Goal: Entertainment & Leisure: Consume media (video, audio)

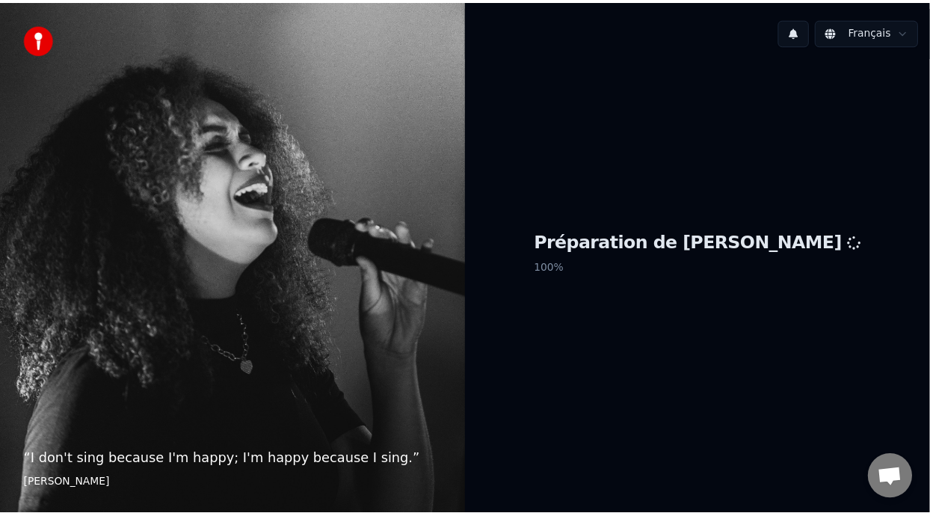
scroll to position [147, 0]
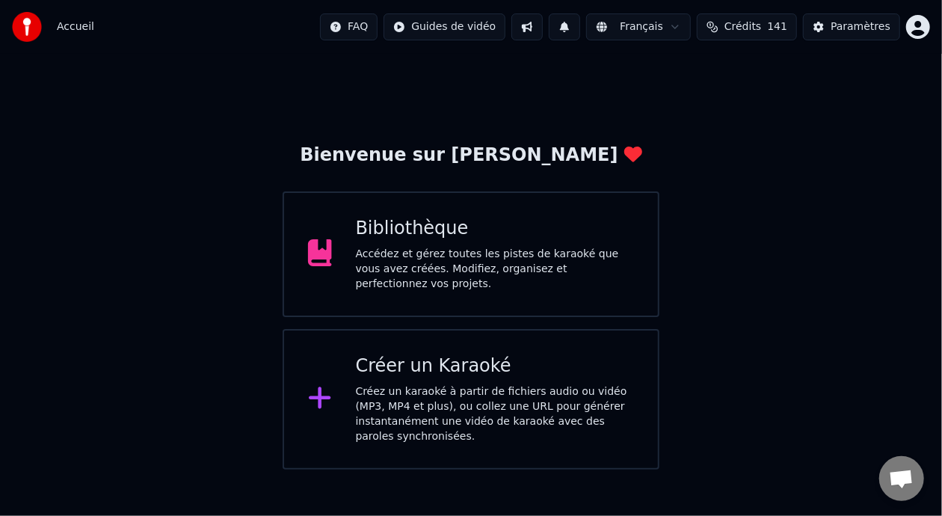
click at [435, 263] on div "Accédez et gérez toutes les pistes de karaoké que vous avez créées. Modifiez, o…" at bounding box center [495, 269] width 279 height 45
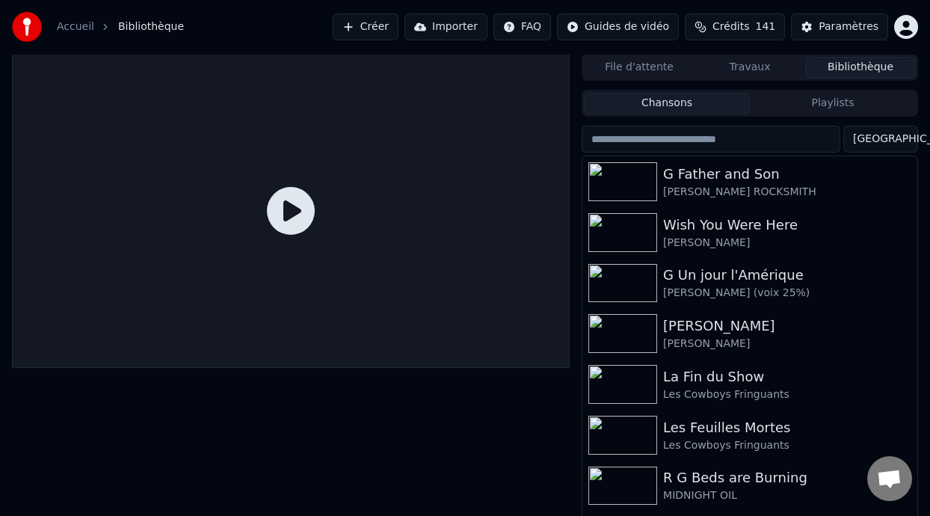
click at [849, 98] on button "Playlists" at bounding box center [833, 104] width 166 height 22
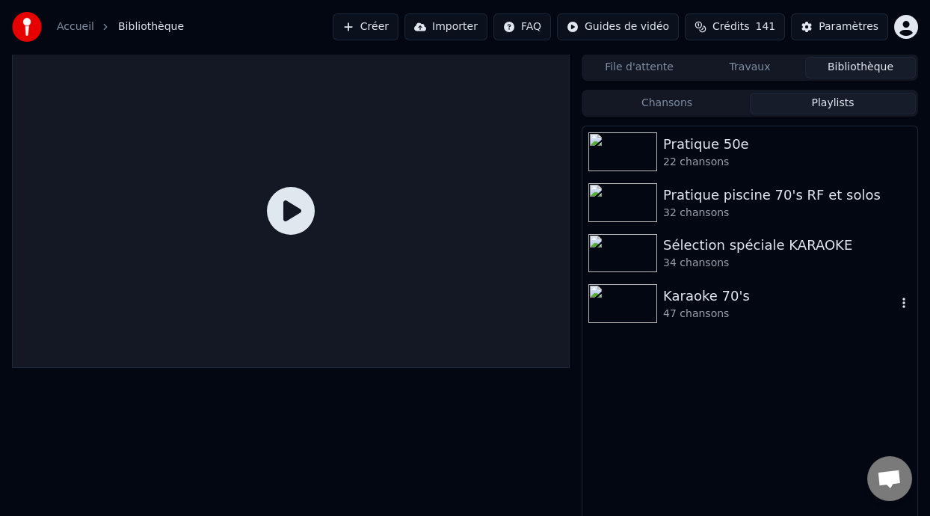
click at [738, 296] on div "Karaoke 70's" at bounding box center [779, 296] width 233 height 21
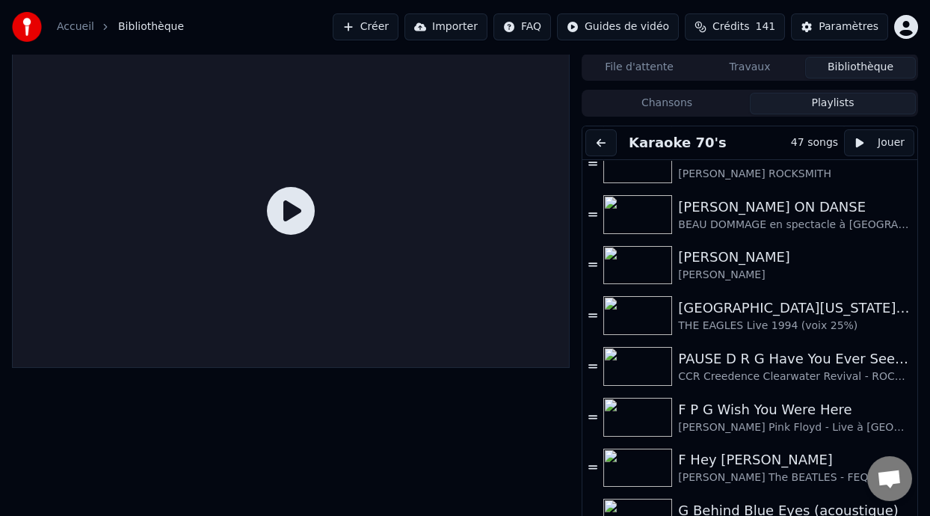
scroll to position [477, 0]
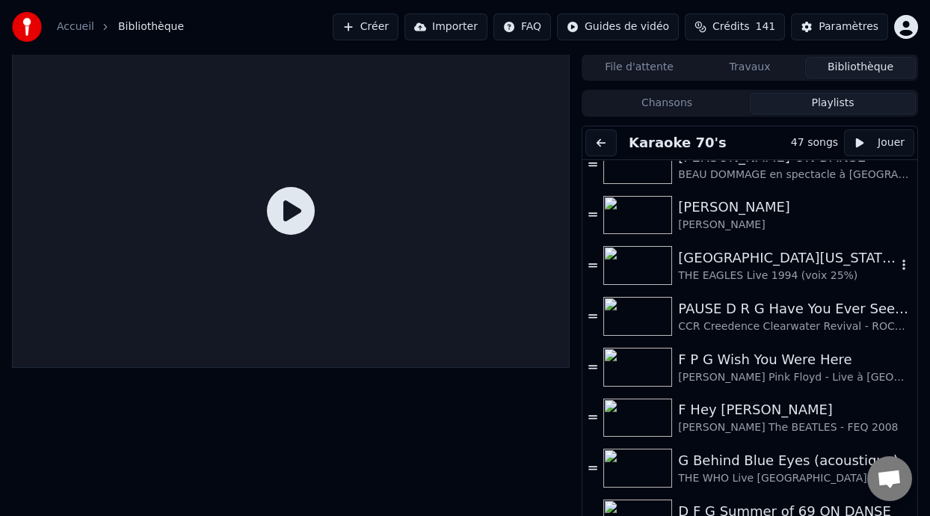
click at [734, 262] on div "[GEOGRAPHIC_DATA][US_STATE] (-2 clé Am)" at bounding box center [787, 258] width 218 height 21
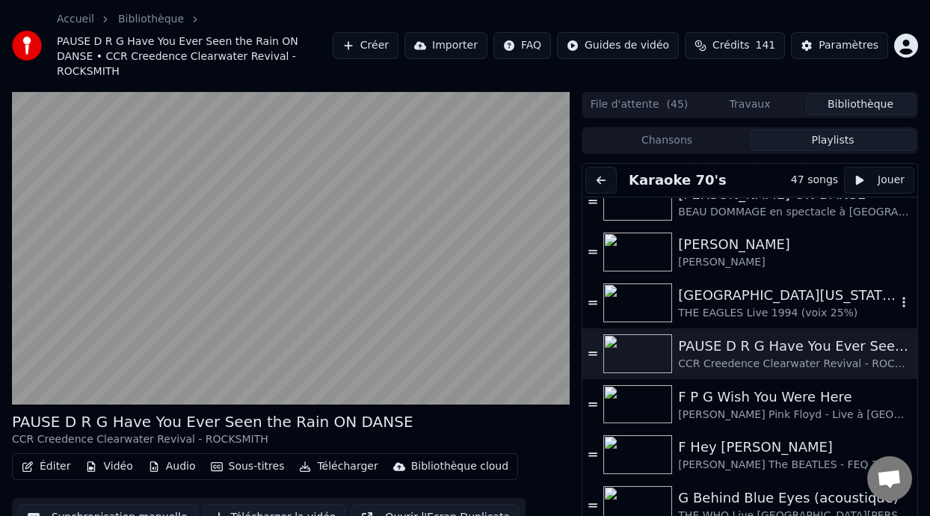
click at [777, 306] on div "THE EAGLES Live 1994 (voix 25%)" at bounding box center [787, 313] width 218 height 15
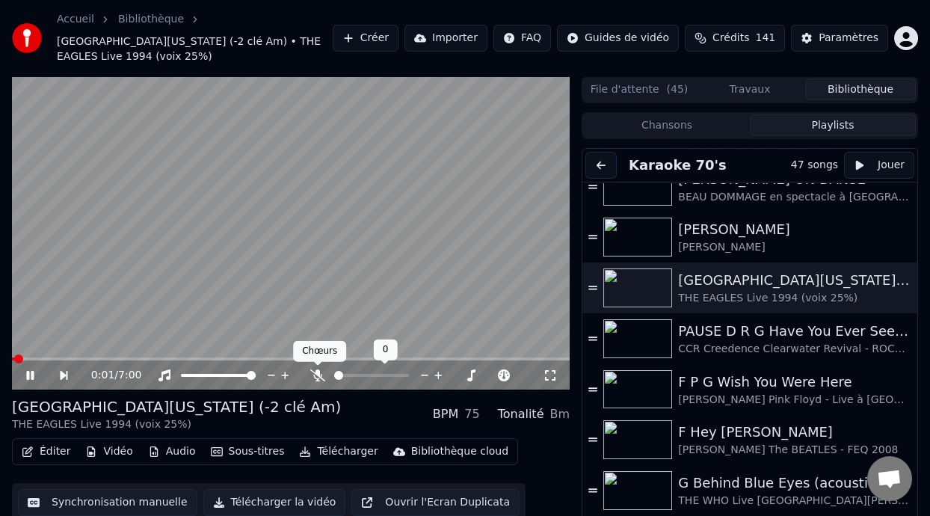
click at [319, 373] on icon at bounding box center [317, 375] width 15 height 12
click at [27, 372] on icon at bounding box center [29, 375] width 7 height 9
click at [28, 372] on icon at bounding box center [29, 375] width 9 height 10
click at [126, 360] on span at bounding box center [128, 359] width 9 height 9
click at [78, 357] on span at bounding box center [81, 359] width 9 height 9
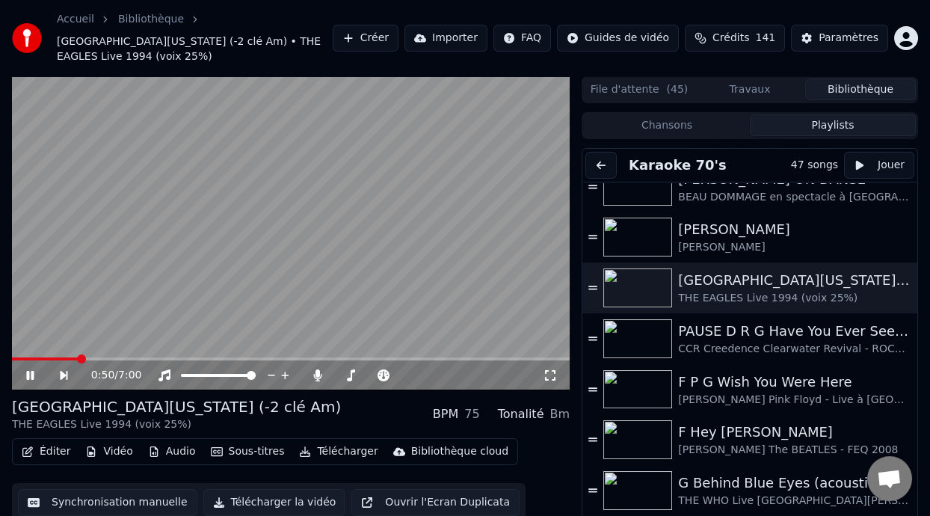
click at [78, 358] on span at bounding box center [45, 359] width 67 height 3
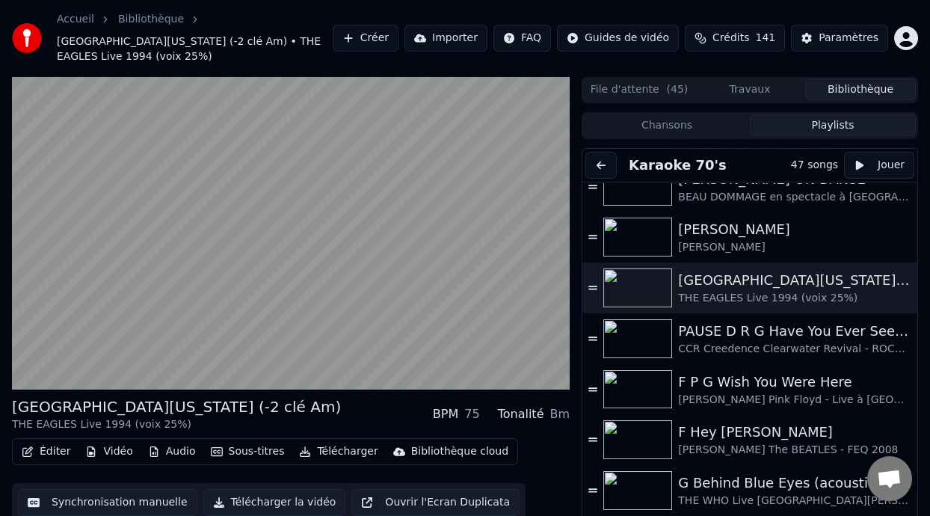
scroll to position [44, 0]
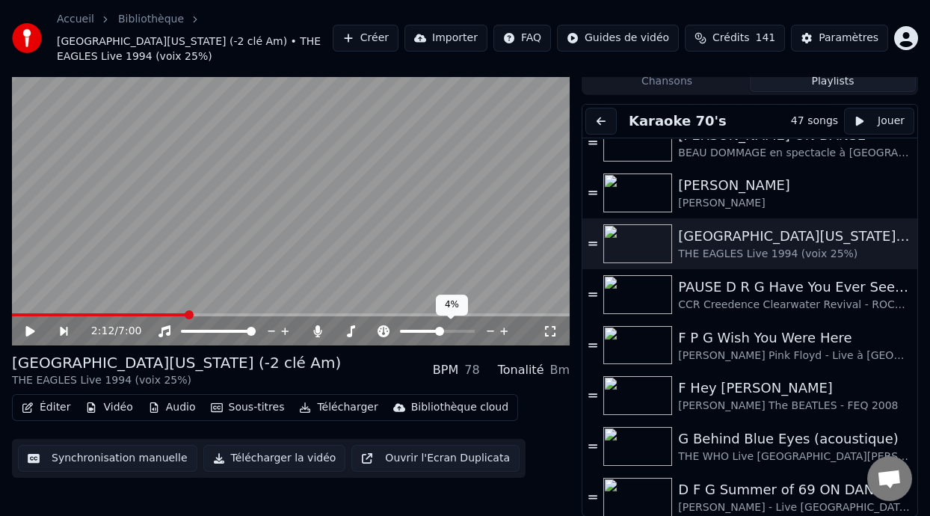
click at [440, 332] on span at bounding box center [439, 331] width 9 height 9
click at [384, 329] on icon at bounding box center [383, 331] width 15 height 12
click at [352, 328] on icon at bounding box center [351, 331] width 8 height 12
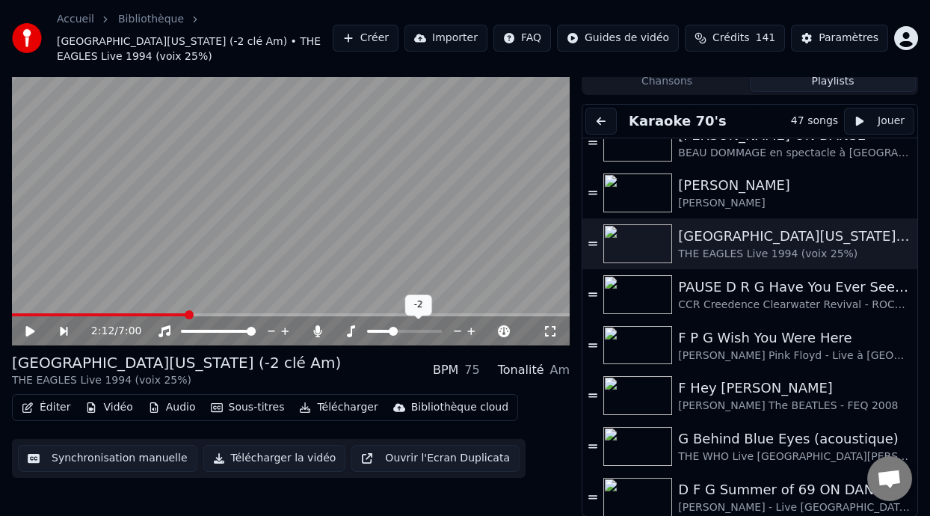
click at [390, 327] on span at bounding box center [393, 331] width 9 height 9
click at [359, 330] on span at bounding box center [371, 331] width 75 height 3
click at [353, 329] on span at bounding box center [355, 331] width 9 height 9
click at [27, 330] on icon at bounding box center [29, 331] width 9 height 10
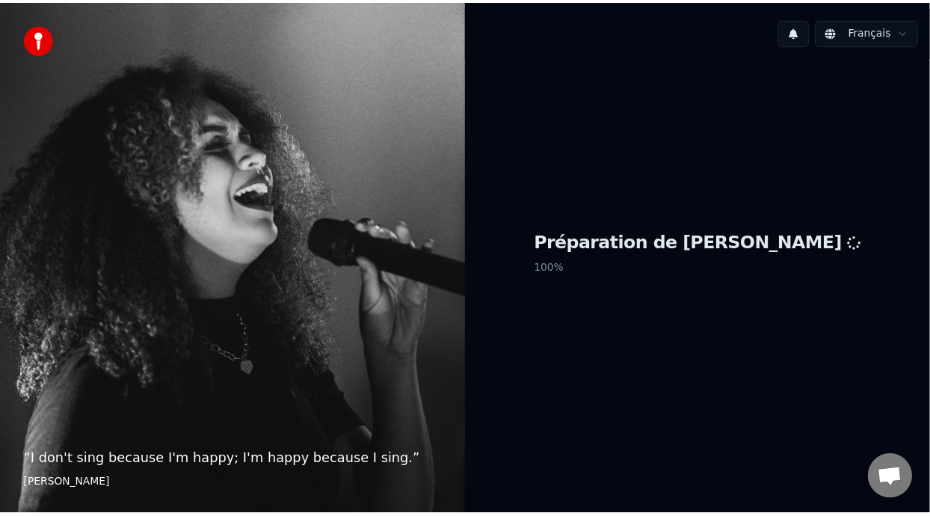
scroll to position [147, 0]
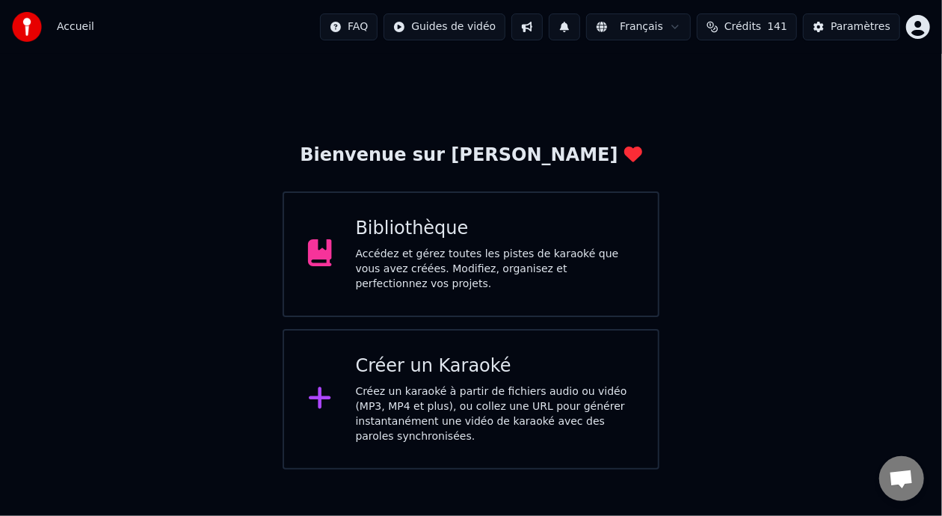
click at [479, 265] on div "Accédez et gérez toutes les pistes de karaoké que vous avez créées. Modifiez, o…" at bounding box center [495, 269] width 279 height 45
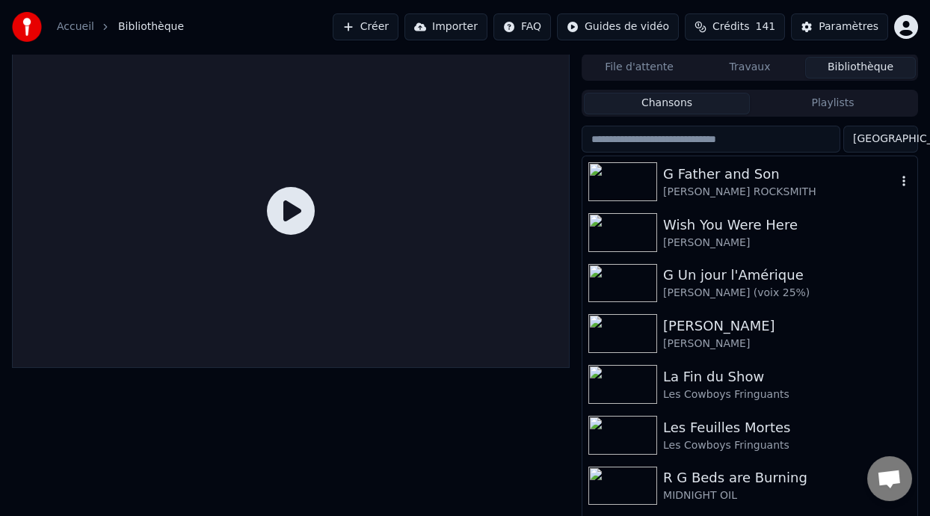
click at [719, 180] on div "G Father and Son" at bounding box center [779, 174] width 233 height 21
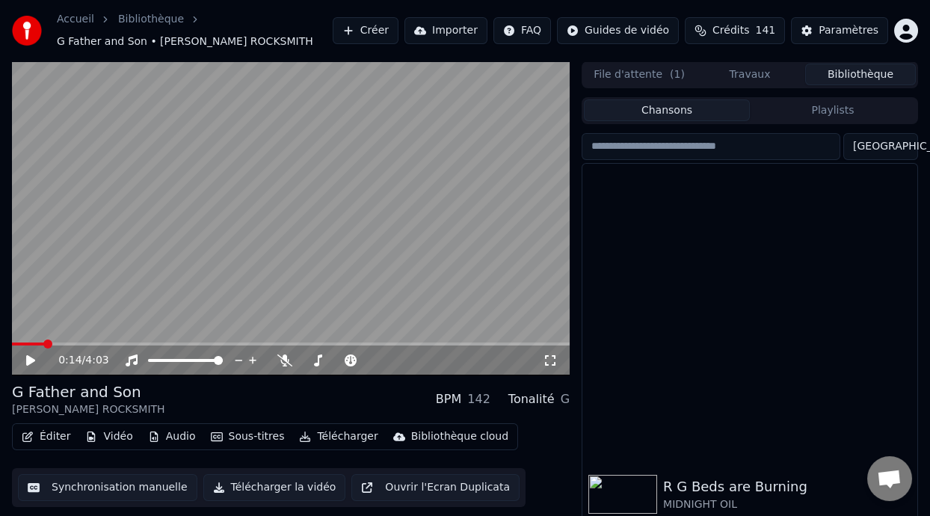
scroll to position [337, 0]
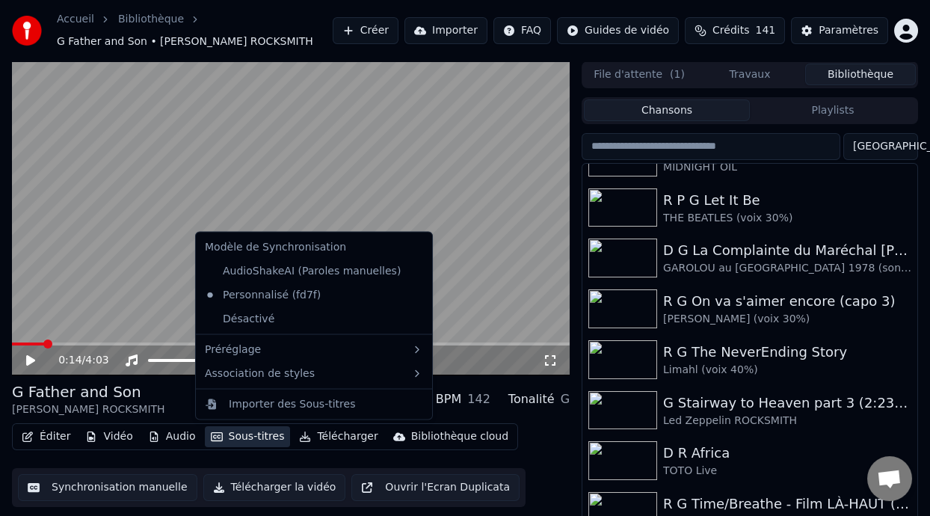
click at [243, 438] on button "Sous-titres" at bounding box center [248, 436] width 86 height 21
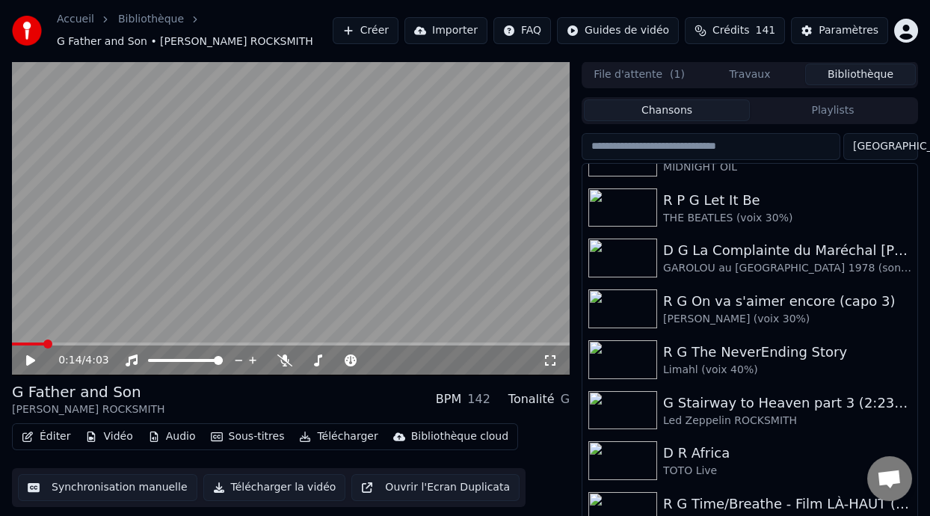
click at [166, 388] on div "G Father and Son Cat Stevens ROCKSMITH BPM 142 Tonalité G" at bounding box center [291, 399] width 558 height 36
click at [27, 360] on icon at bounding box center [30, 360] width 9 height 10
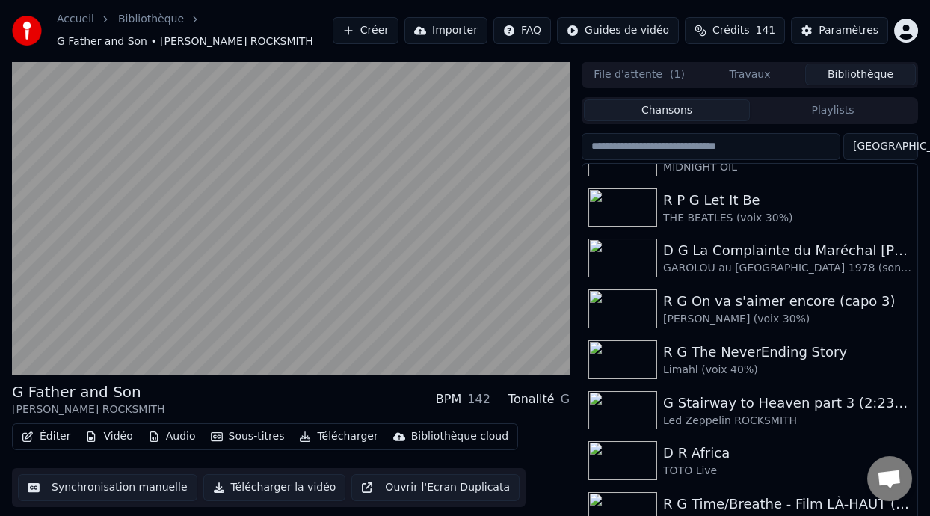
scroll to position [34, 0]
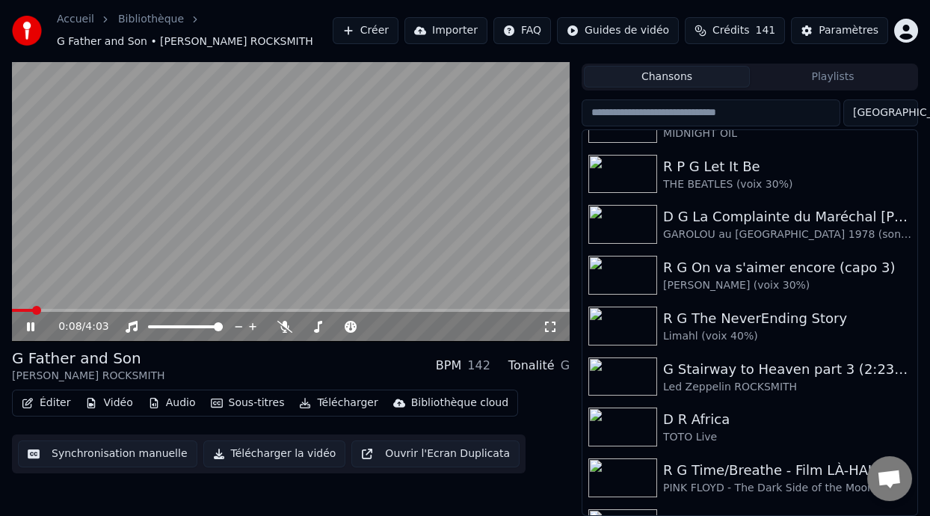
click at [551, 323] on icon at bounding box center [550, 327] width 15 height 12
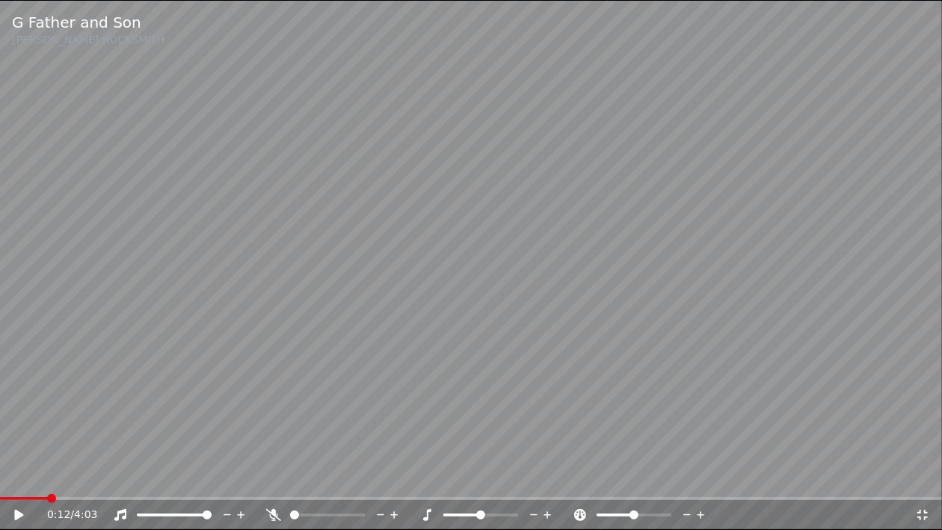
click at [273, 512] on icon at bounding box center [273, 515] width 15 height 12
click at [273, 512] on icon at bounding box center [273, 515] width 8 height 12
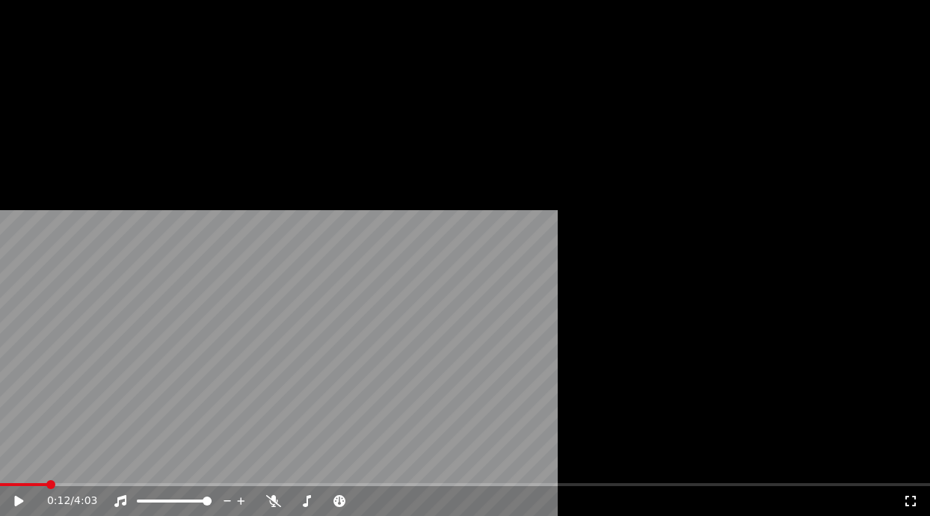
click at [58, 103] on button "Éditer" at bounding box center [46, 92] width 61 height 21
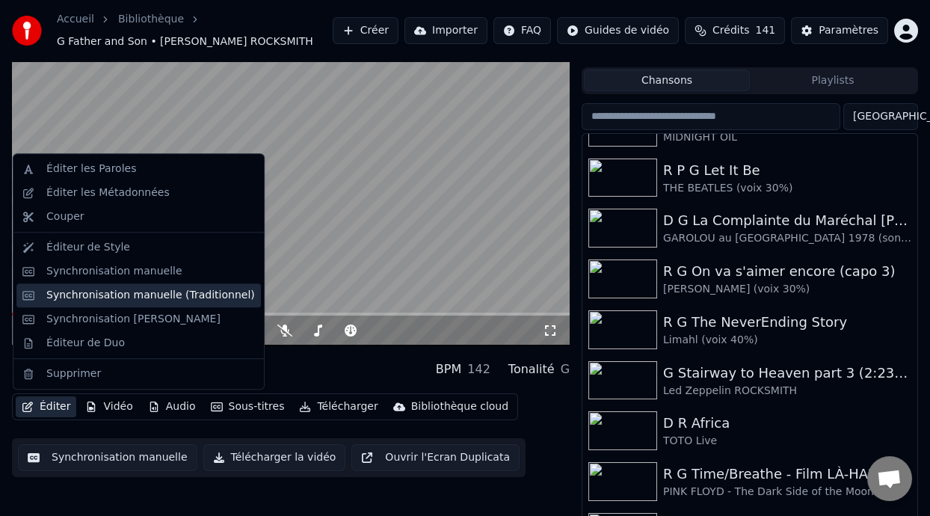
click at [192, 295] on div "Synchronisation manuelle (Traditionnel)" at bounding box center [150, 295] width 209 height 15
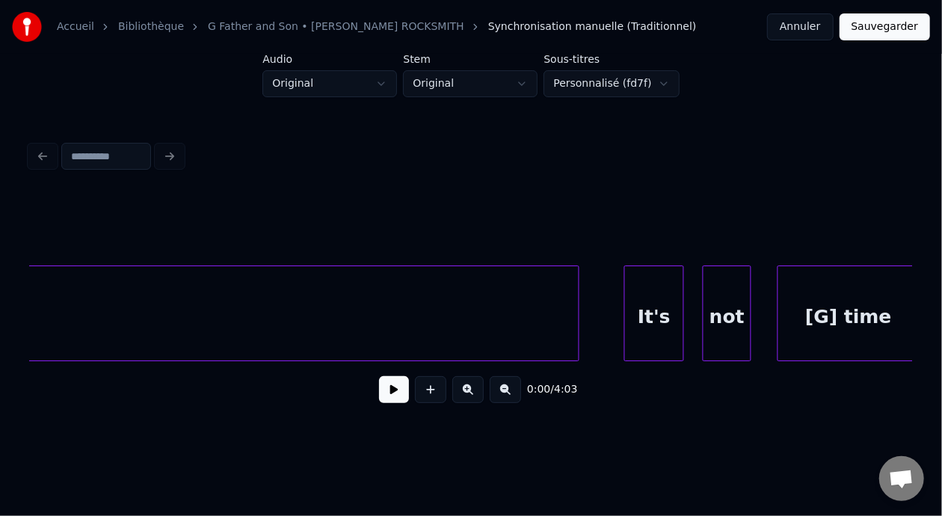
scroll to position [0, 4038]
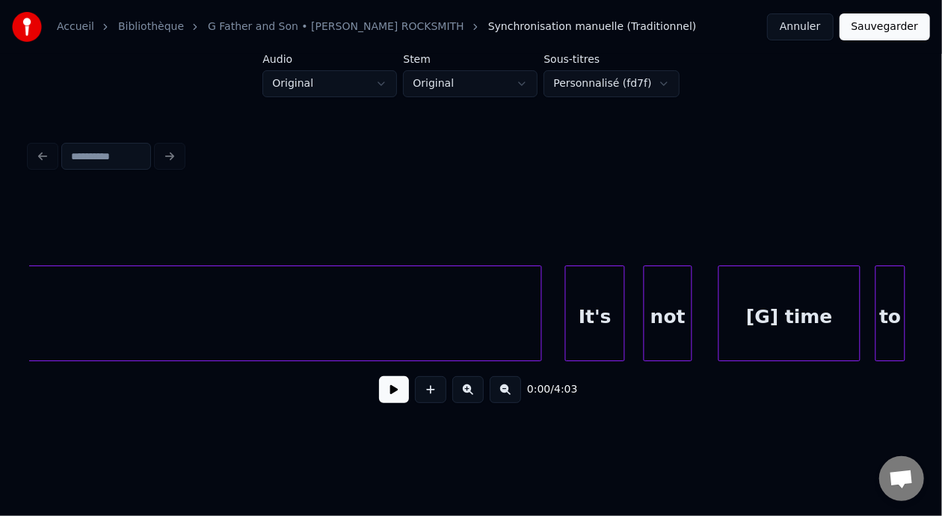
click at [539, 320] on div at bounding box center [539, 313] width 4 height 94
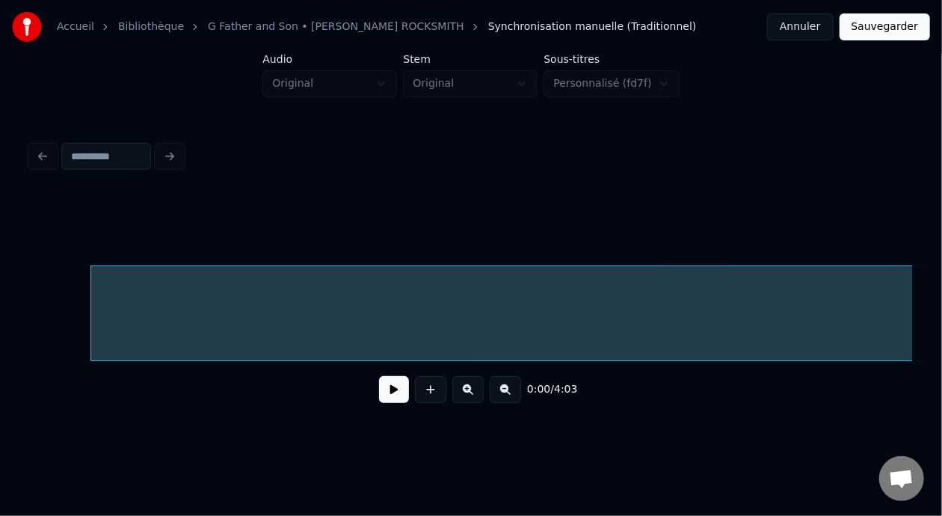
scroll to position [0, 0]
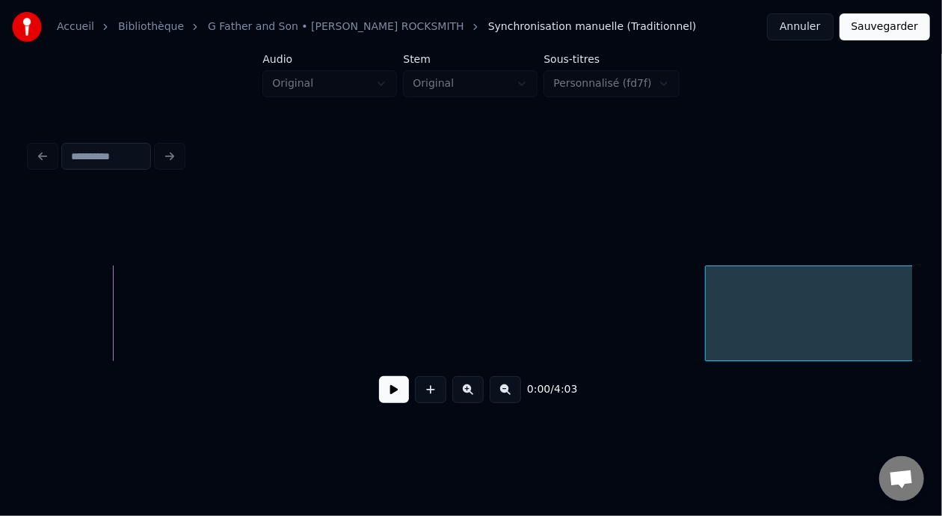
click at [706, 319] on div at bounding box center [708, 313] width 4 height 94
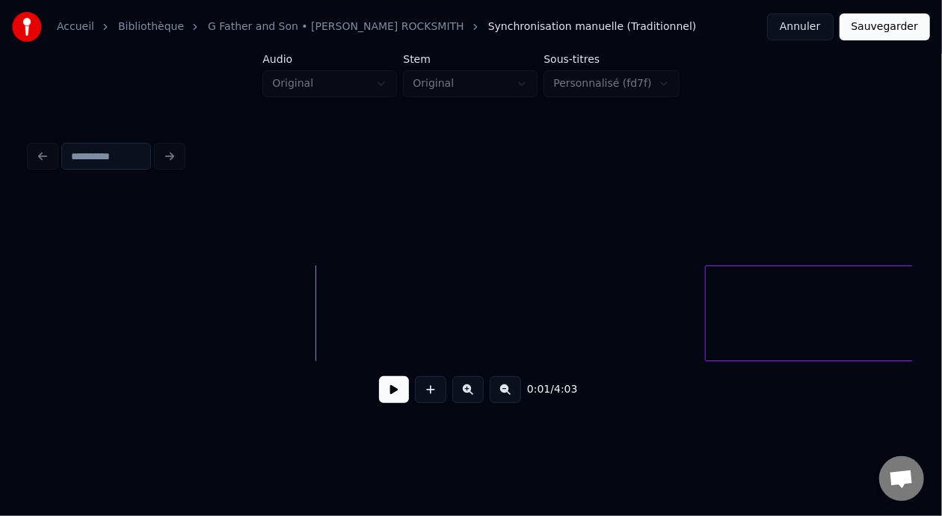
click at [388, 399] on button at bounding box center [394, 389] width 30 height 27
click at [400, 393] on button at bounding box center [394, 389] width 30 height 27
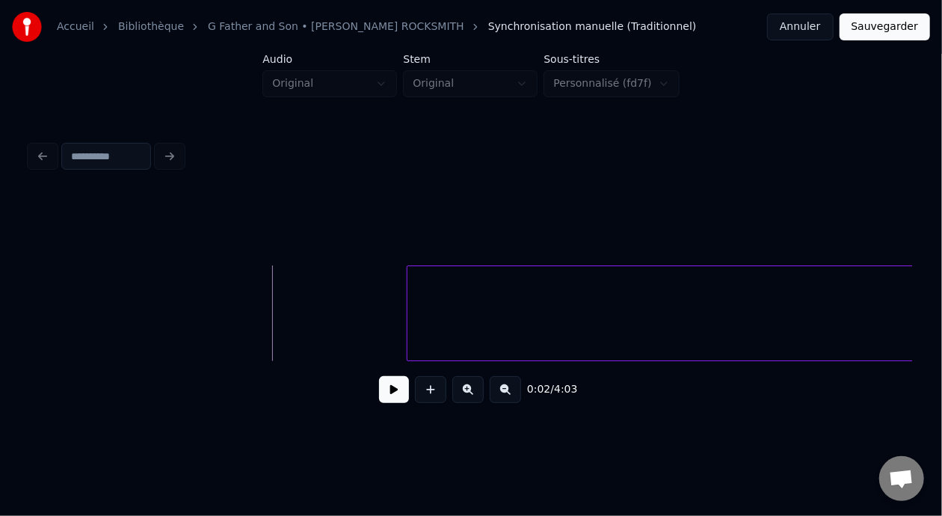
scroll to position [0, 328]
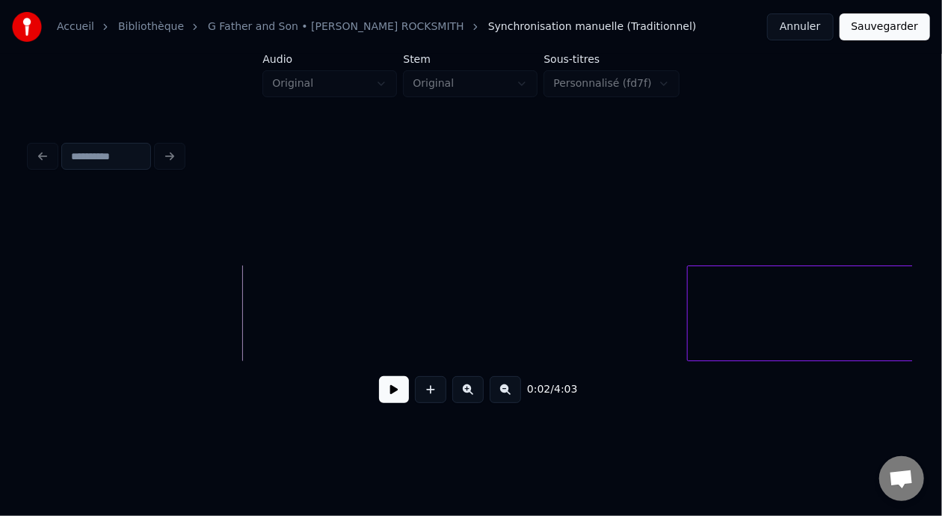
click at [690, 310] on div at bounding box center [690, 313] width 4 height 94
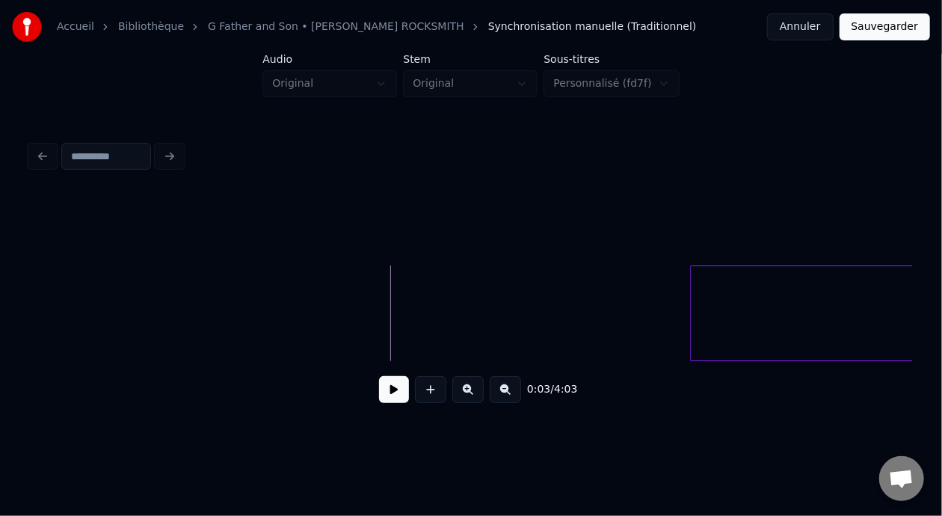
click at [385, 403] on button at bounding box center [394, 389] width 30 height 27
click at [381, 400] on button at bounding box center [394, 389] width 30 height 27
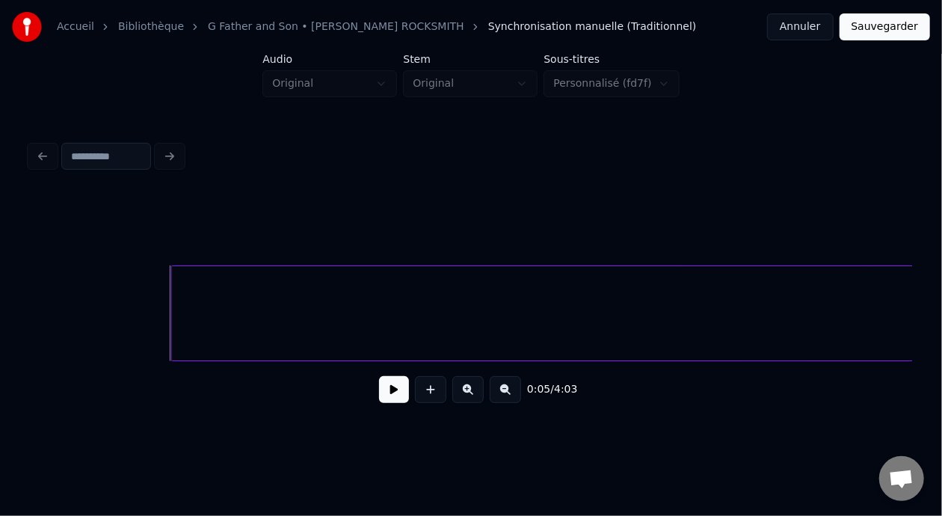
scroll to position [0, 867]
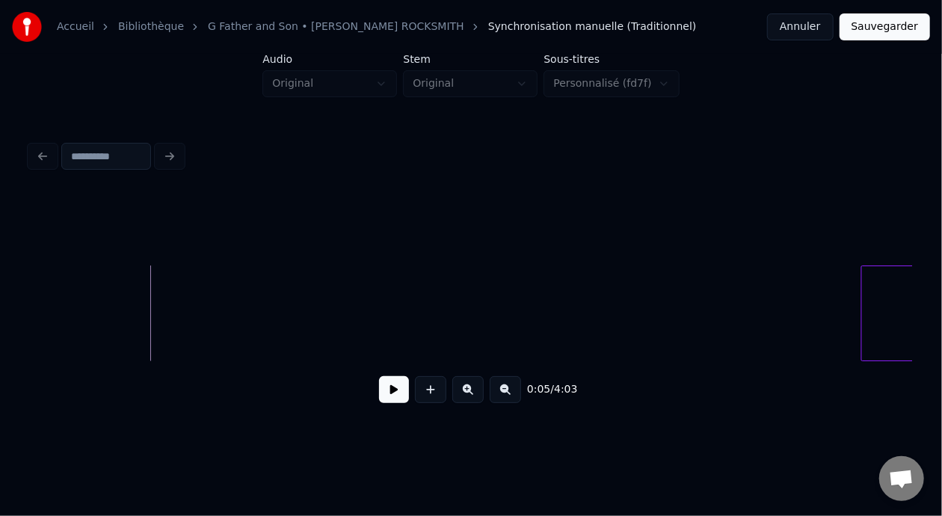
click at [862, 323] on div at bounding box center [864, 313] width 4 height 94
click at [521, 393] on button at bounding box center [505, 389] width 31 height 27
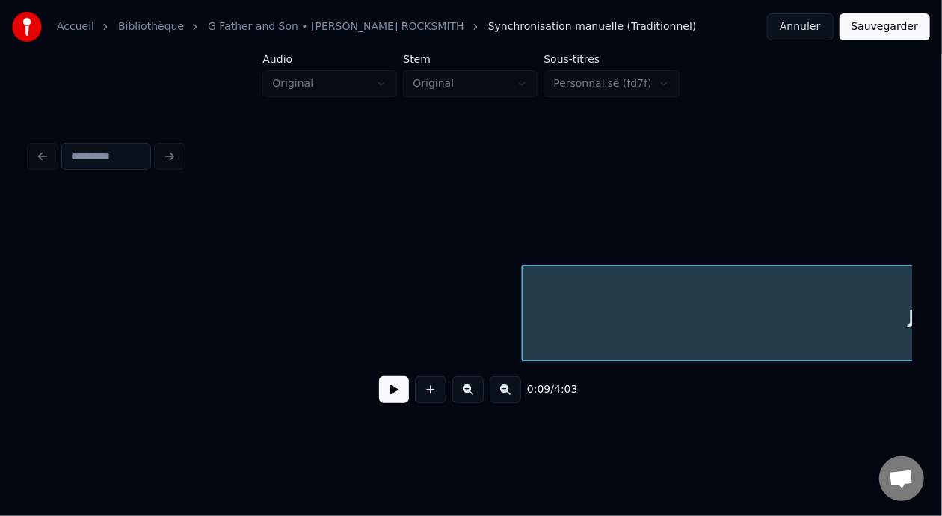
scroll to position [0, 527]
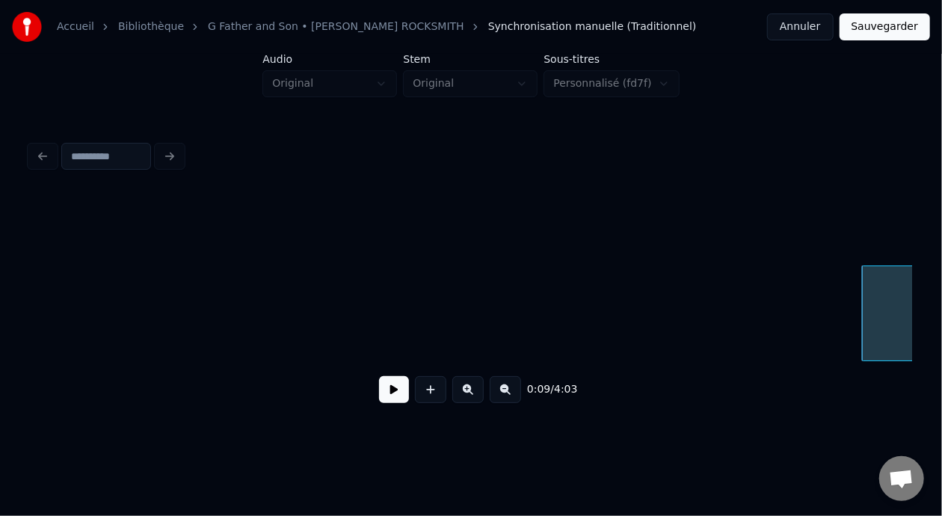
click at [521, 390] on button at bounding box center [505, 389] width 31 height 27
click at [517, 399] on button at bounding box center [505, 389] width 31 height 27
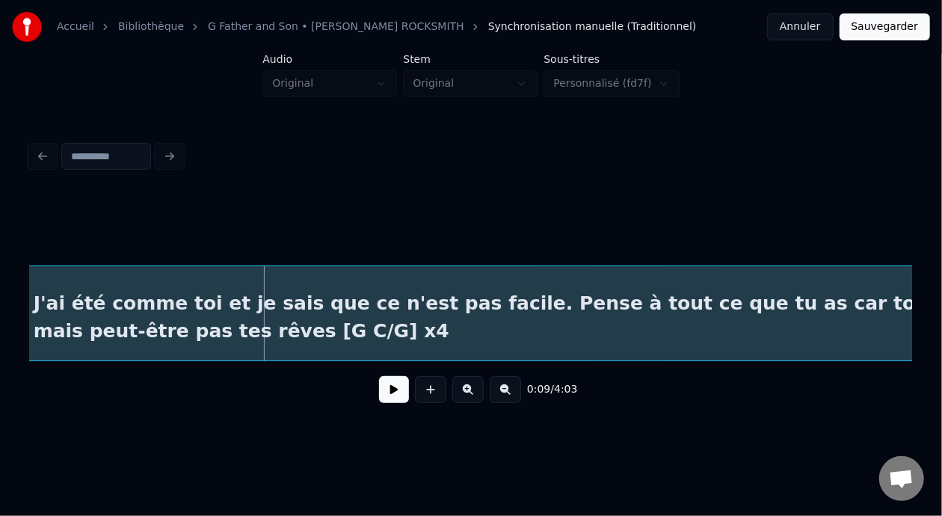
scroll to position [0, 441]
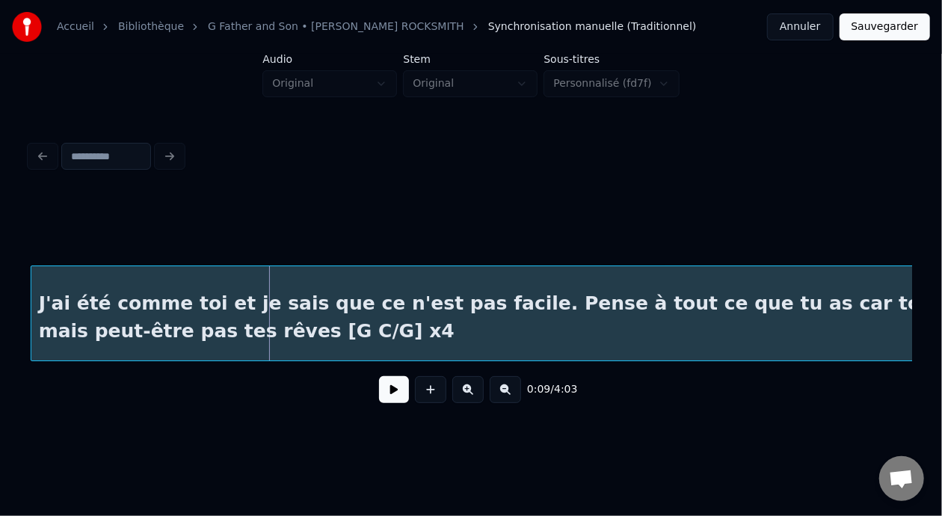
click at [638, 317] on div "J'ai été comme toi et je sais que ce n'est pas facile. Pense à tout ce que tu a…" at bounding box center [600, 317] width 1139 height 102
click at [518, 396] on button at bounding box center [505, 389] width 31 height 27
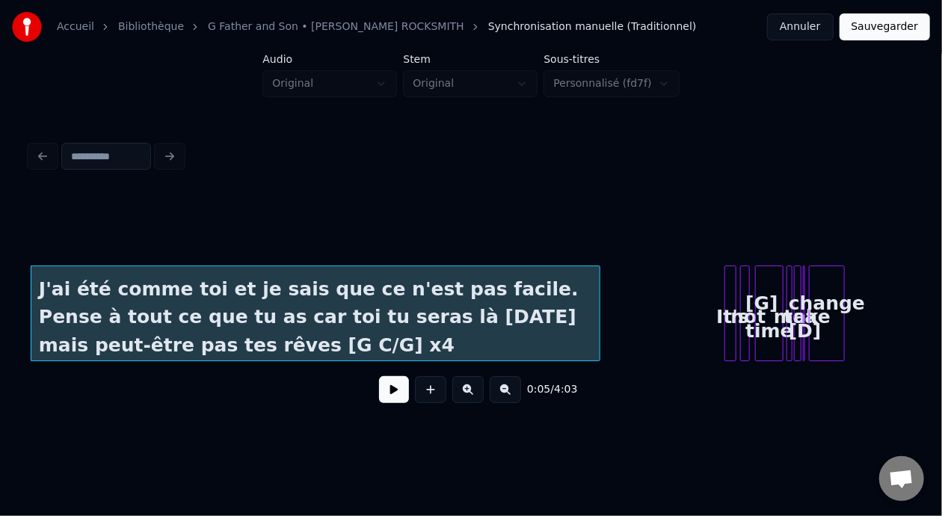
scroll to position [0, 120]
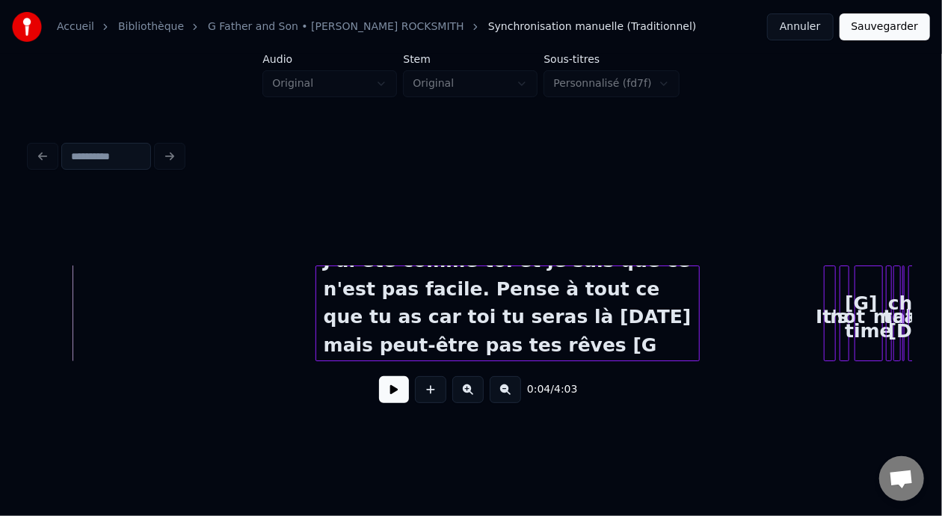
click at [316, 306] on div at bounding box center [318, 313] width 4 height 94
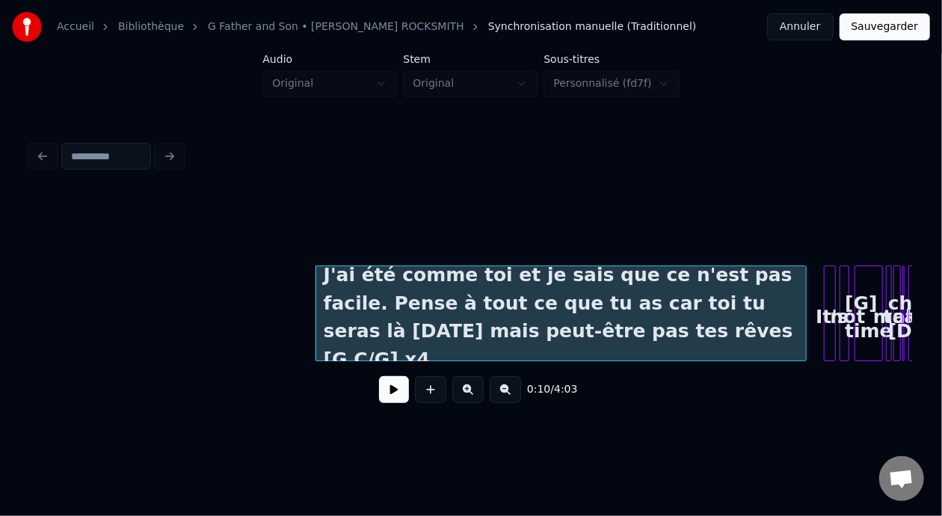
click at [804, 302] on div at bounding box center [804, 313] width 4 height 94
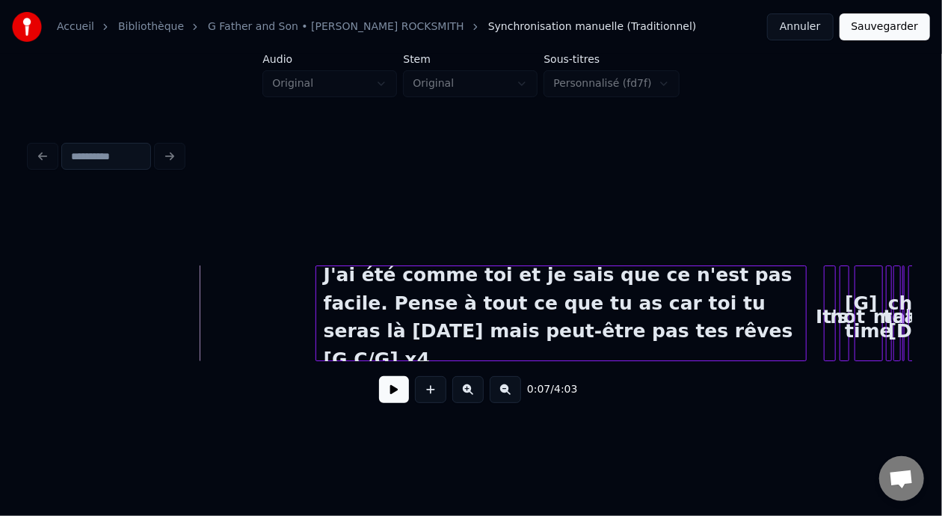
click at [393, 394] on button at bounding box center [394, 389] width 30 height 27
click at [387, 393] on button at bounding box center [394, 389] width 30 height 27
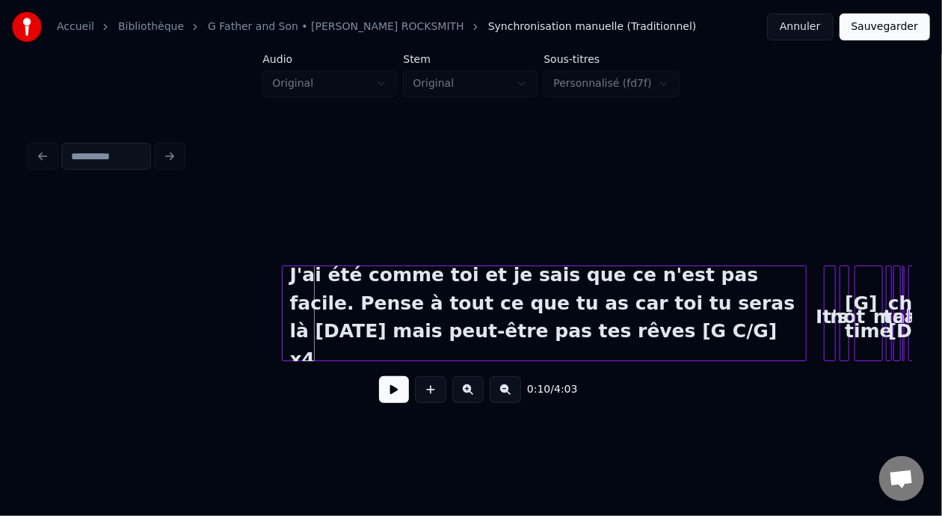
click at [283, 305] on div at bounding box center [285, 313] width 4 height 94
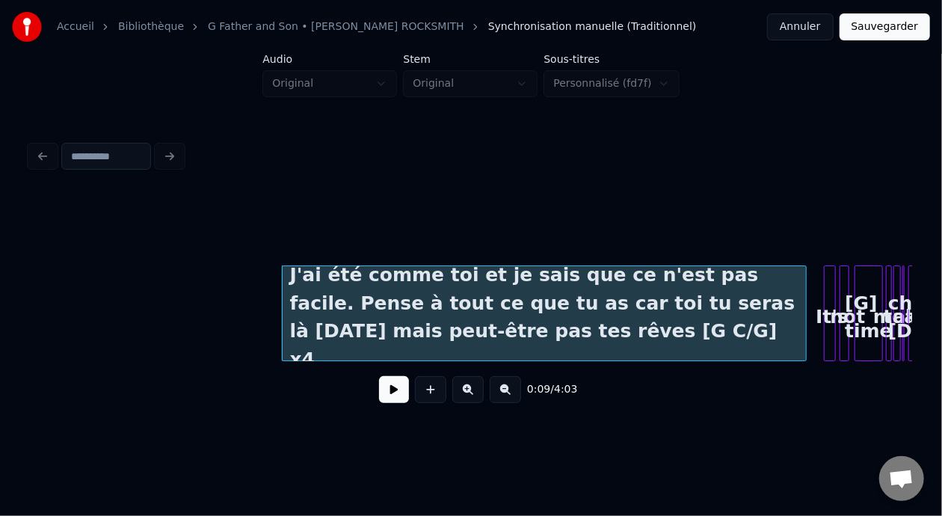
click at [472, 400] on button at bounding box center [468, 389] width 31 height 27
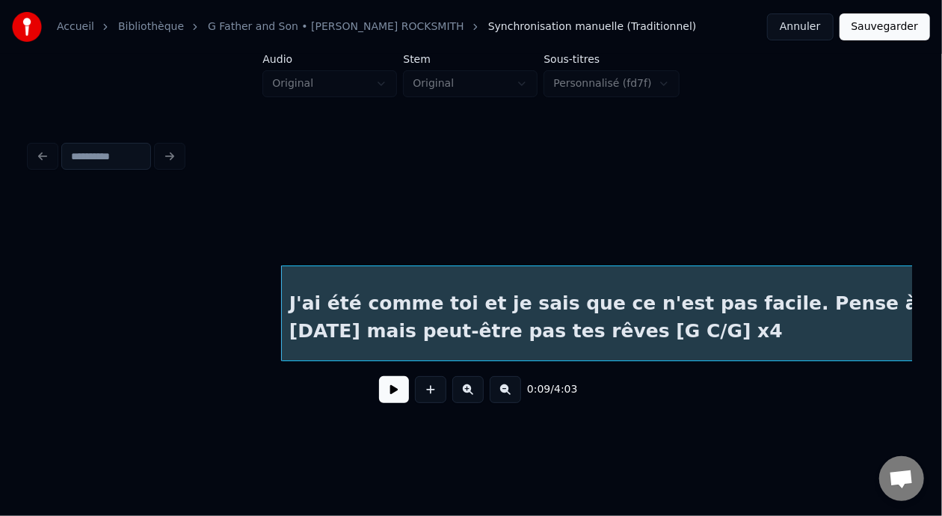
click at [471, 400] on button at bounding box center [468, 389] width 31 height 27
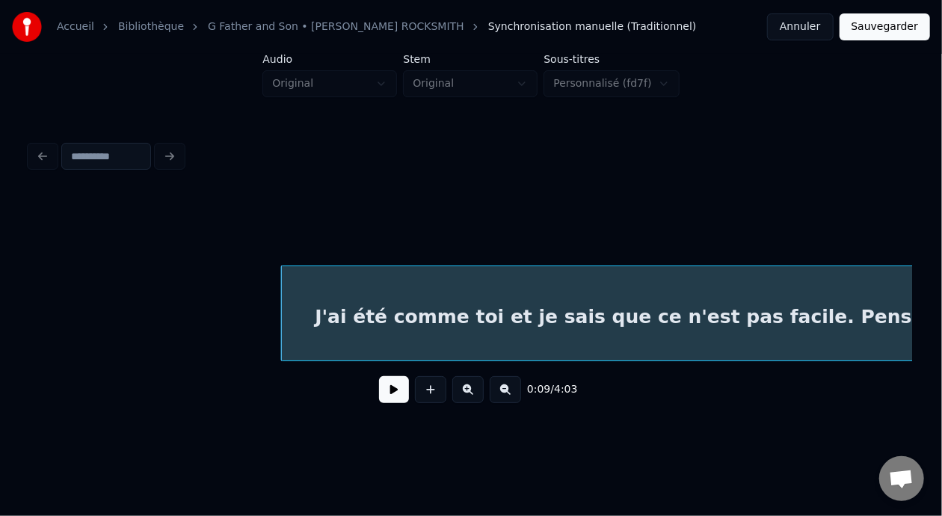
click at [471, 400] on button at bounding box center [468, 389] width 31 height 27
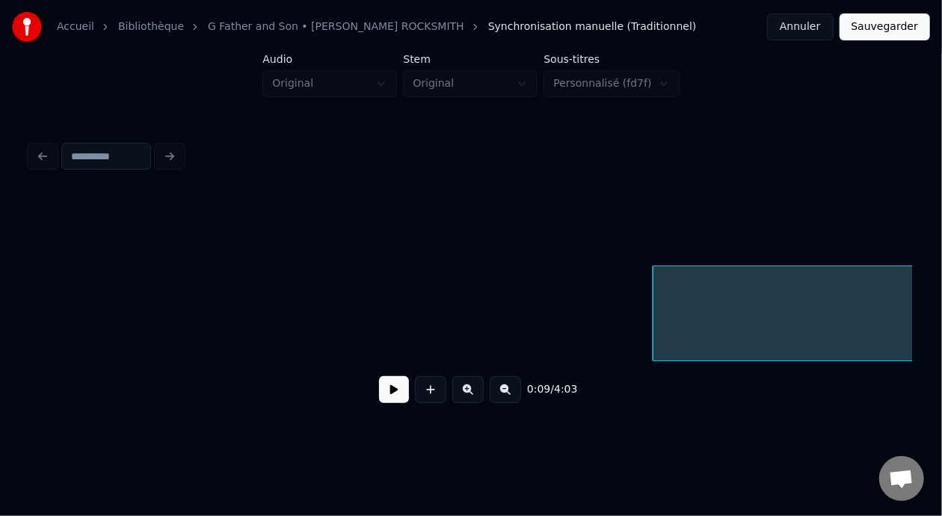
scroll to position [0, 1238]
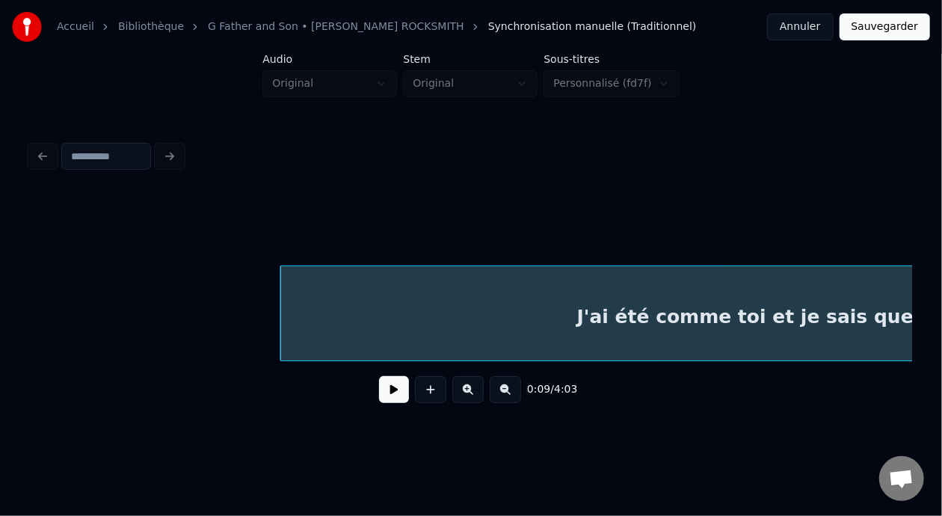
click at [515, 396] on button at bounding box center [505, 389] width 31 height 27
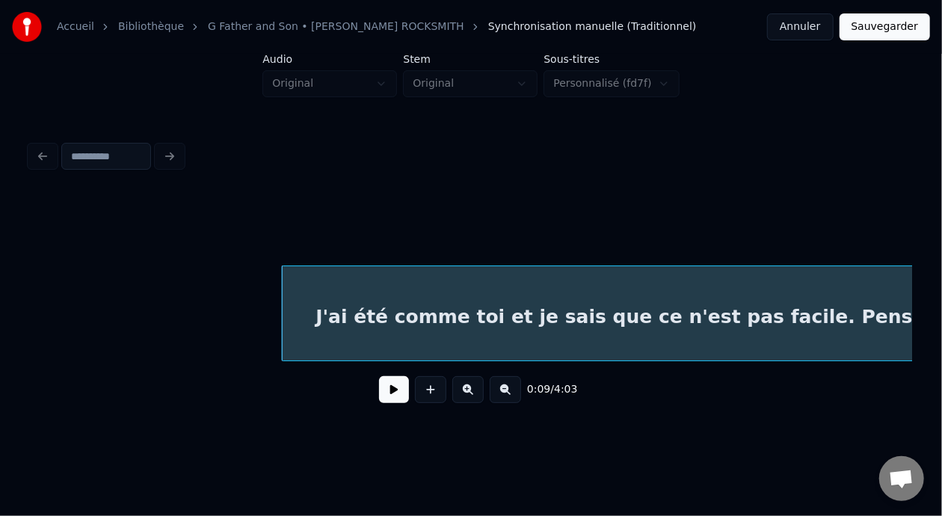
click at [515, 396] on button at bounding box center [505, 389] width 31 height 27
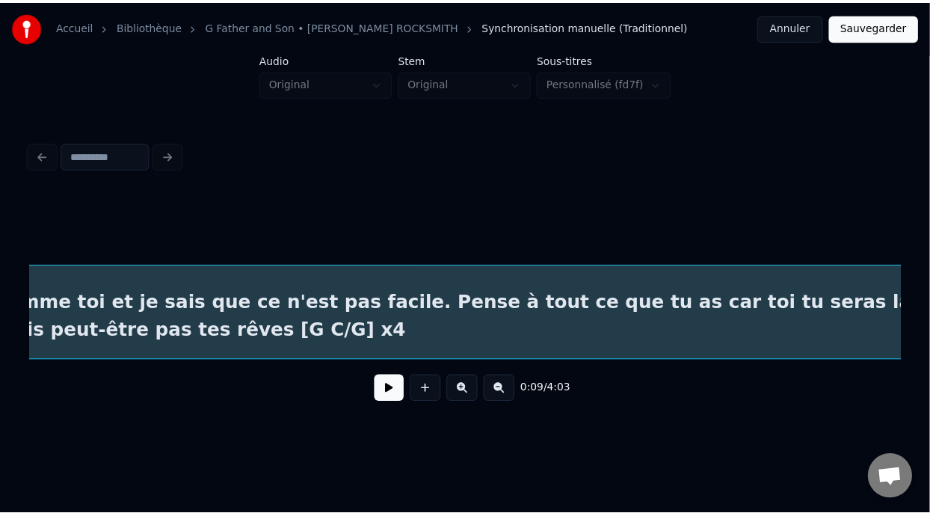
scroll to position [0, 492]
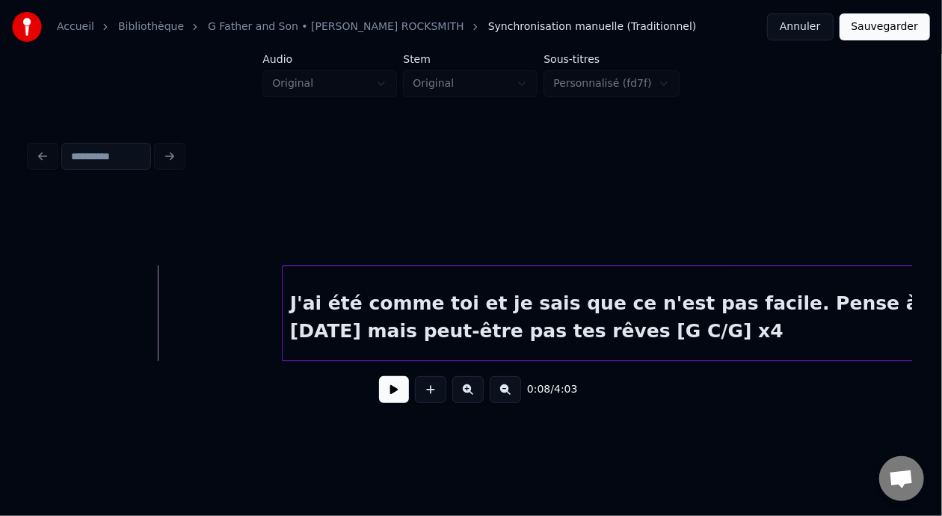
click at [396, 402] on button at bounding box center [394, 389] width 30 height 27
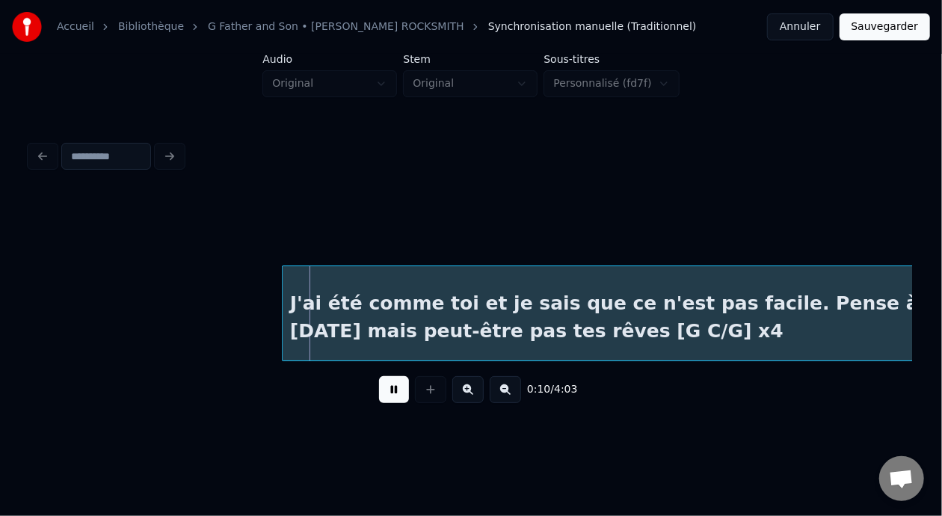
click at [395, 401] on button at bounding box center [394, 389] width 30 height 27
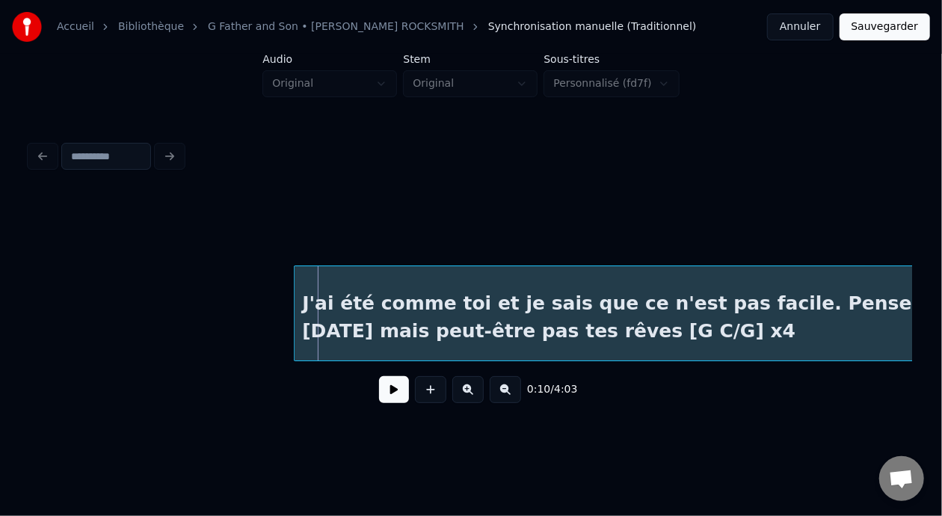
click at [295, 306] on div at bounding box center [297, 313] width 4 height 94
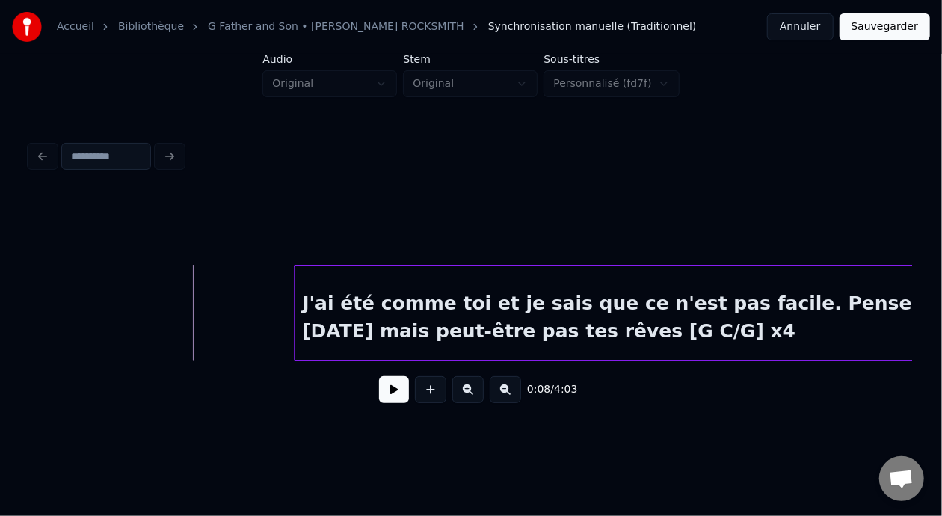
click at [384, 393] on button at bounding box center [394, 389] width 30 height 27
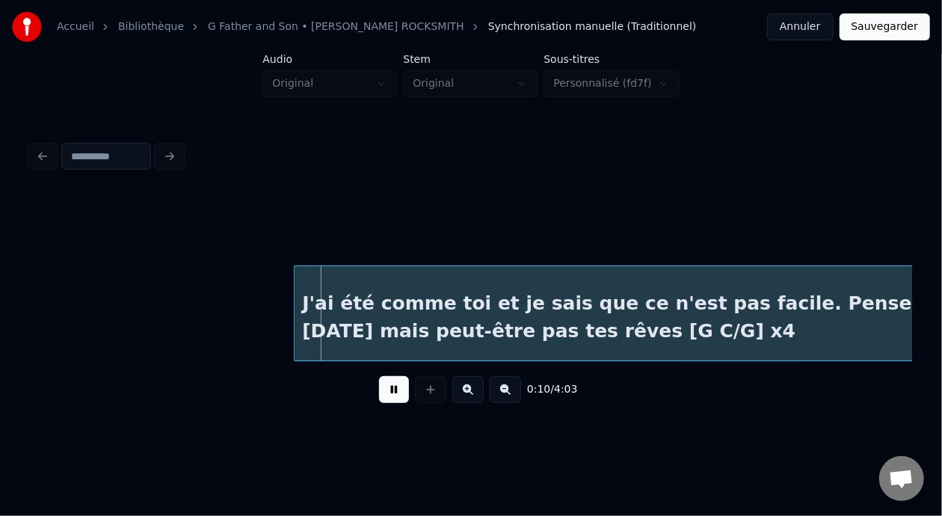
click at [384, 391] on button at bounding box center [394, 389] width 30 height 27
click at [900, 22] on button "Sauvegarder" at bounding box center [885, 26] width 91 height 27
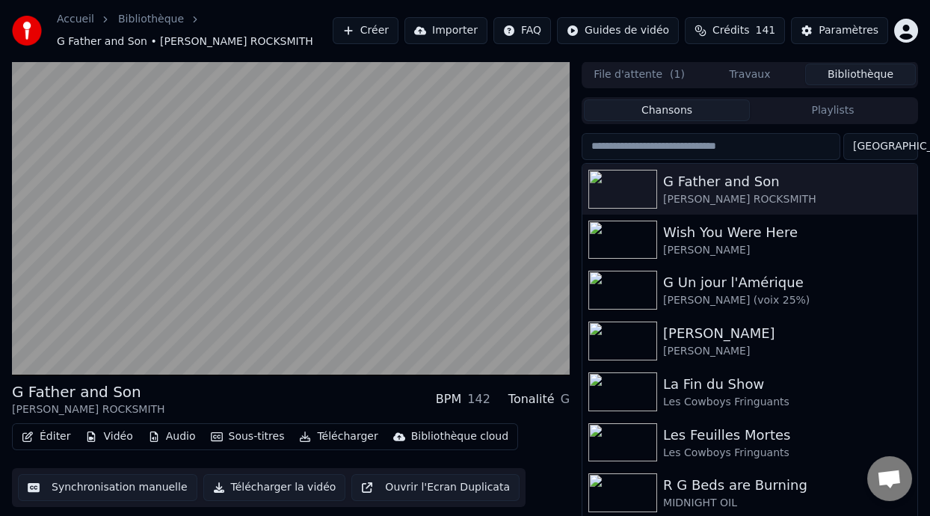
scroll to position [34, 0]
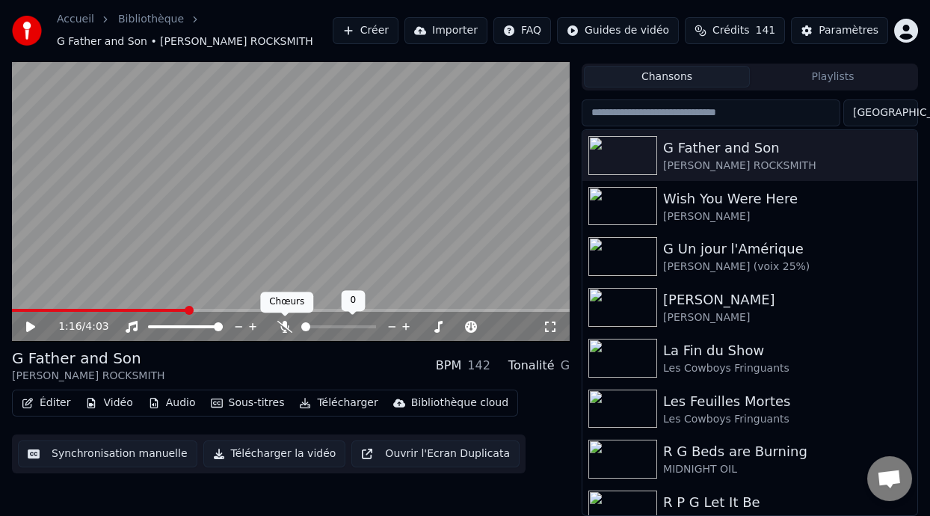
click at [281, 322] on icon at bounding box center [284, 327] width 15 height 12
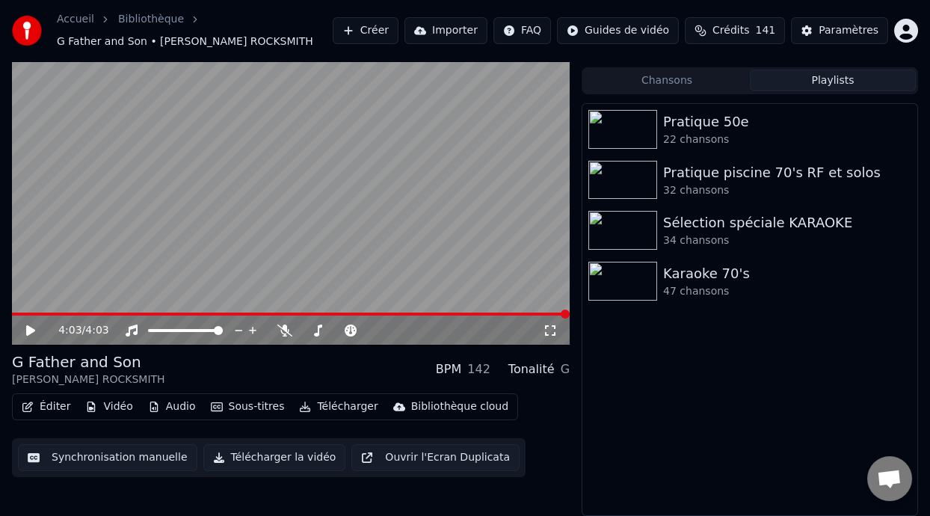
click at [852, 80] on button "Playlists" at bounding box center [833, 81] width 166 height 22
click at [723, 274] on div "Karaoke 70's" at bounding box center [779, 274] width 233 height 21
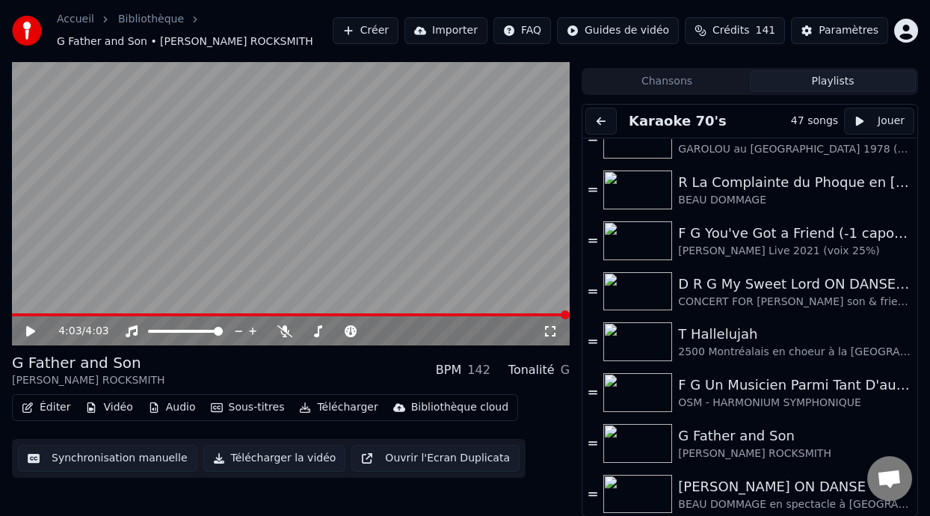
scroll to position [64, 0]
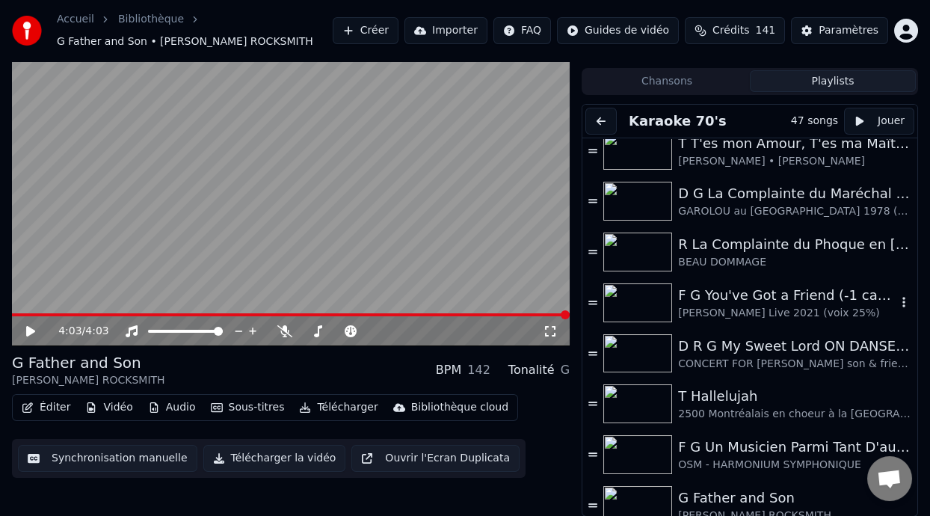
click at [766, 297] on div "F G You've Got a Friend (-1 capo 1)" at bounding box center [787, 295] width 218 height 21
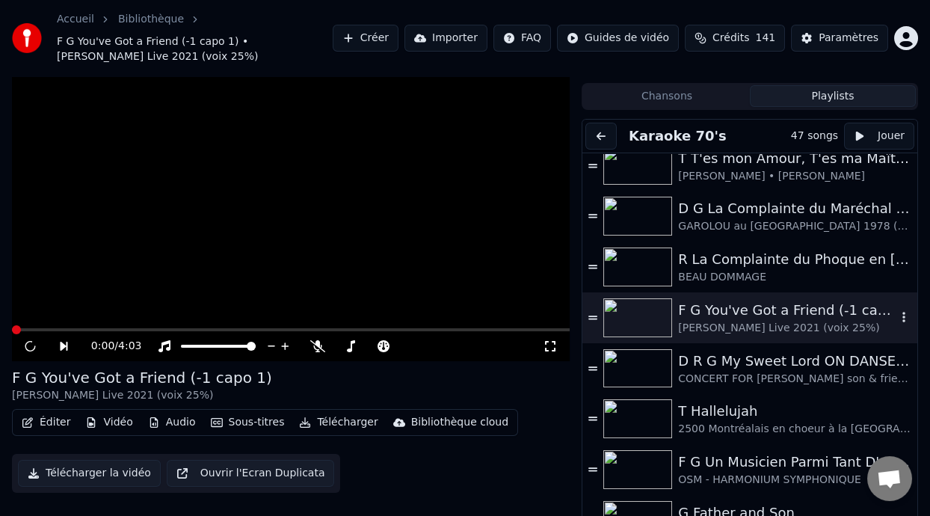
scroll to position [44, 0]
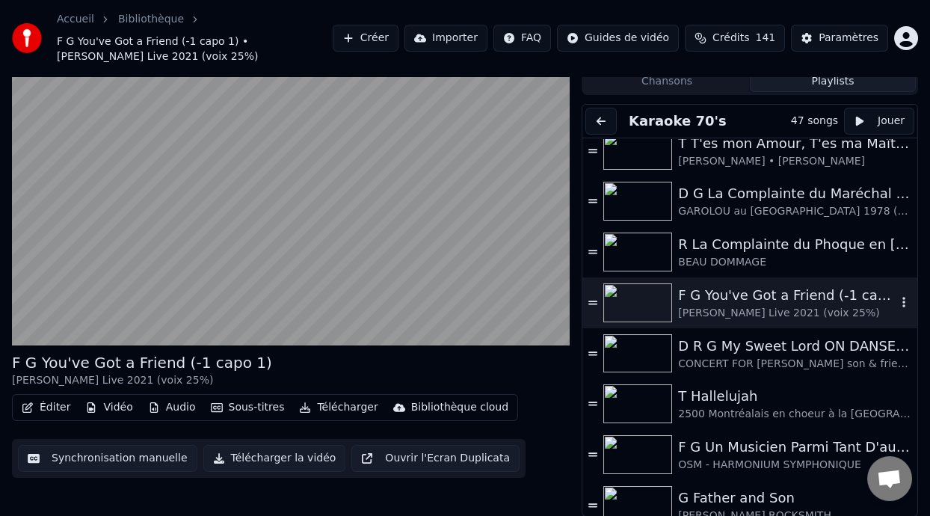
click at [766, 297] on div "F G You've Got a Friend (-1 capo 1)" at bounding box center [787, 295] width 218 height 21
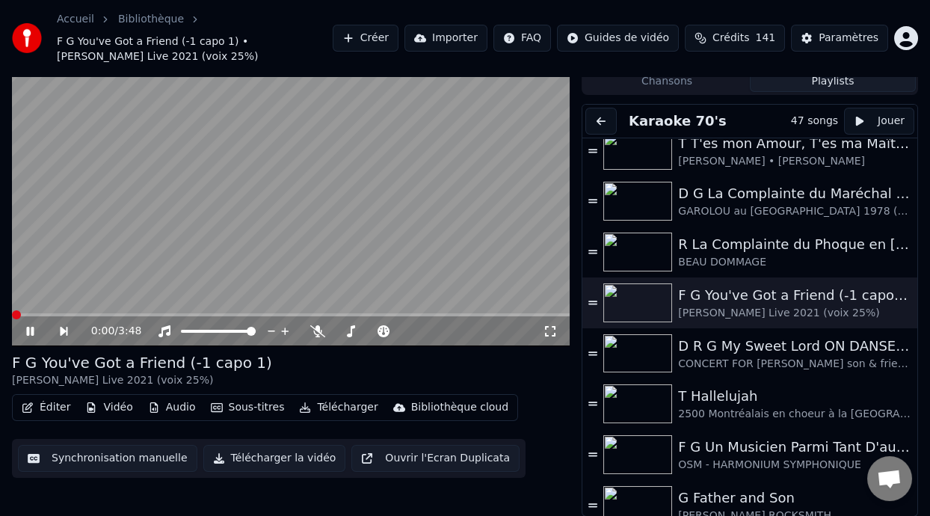
click at [30, 328] on icon at bounding box center [41, 331] width 34 height 12
click at [803, 307] on div "[PERSON_NAME] Live 2021 (voix 25%)" at bounding box center [787, 313] width 218 height 15
click at [316, 328] on icon at bounding box center [317, 331] width 15 height 12
click at [352, 330] on span at bounding box center [371, 331] width 75 height 3
click at [316, 358] on div "F G You've Got a Friend (-1 capo 1) CAROLE KING Live 2021 (voix 25%)" at bounding box center [291, 370] width 558 height 36
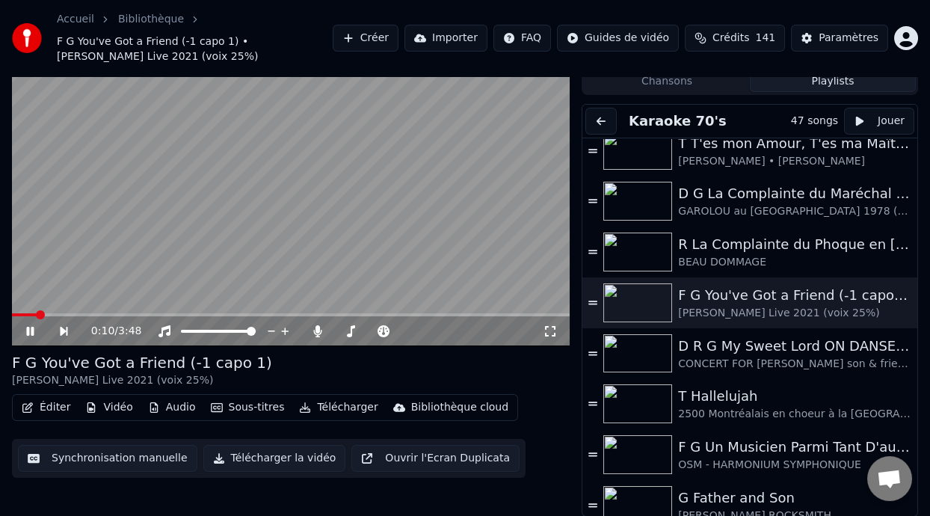
click at [29, 326] on icon at bounding box center [41, 331] width 34 height 12
click at [399, 330] on span at bounding box center [399, 331] width 9 height 9
click at [26, 328] on icon at bounding box center [29, 331] width 9 height 10
click at [313, 326] on icon at bounding box center [317, 331] width 15 height 12
click at [352, 330] on span at bounding box center [343, 331] width 18 height 3
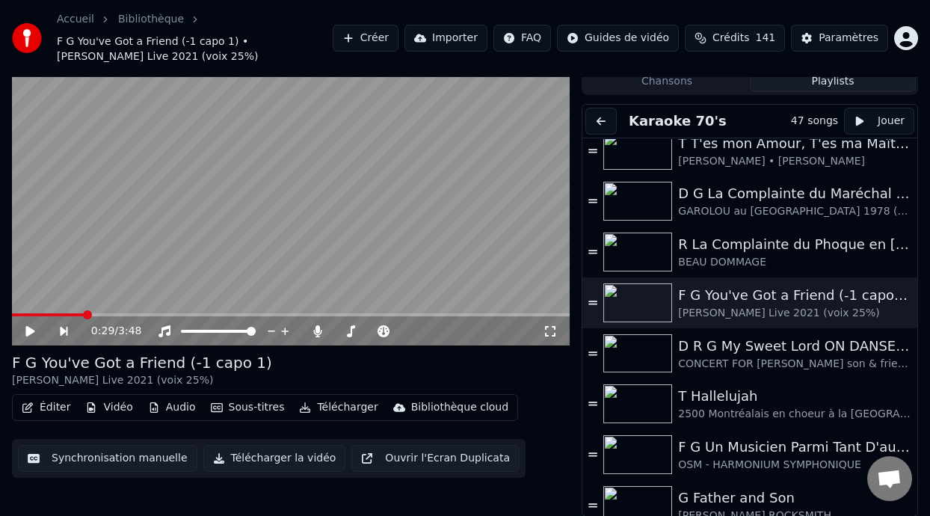
click at [260, 408] on button "Sous-titres" at bounding box center [248, 407] width 86 height 21
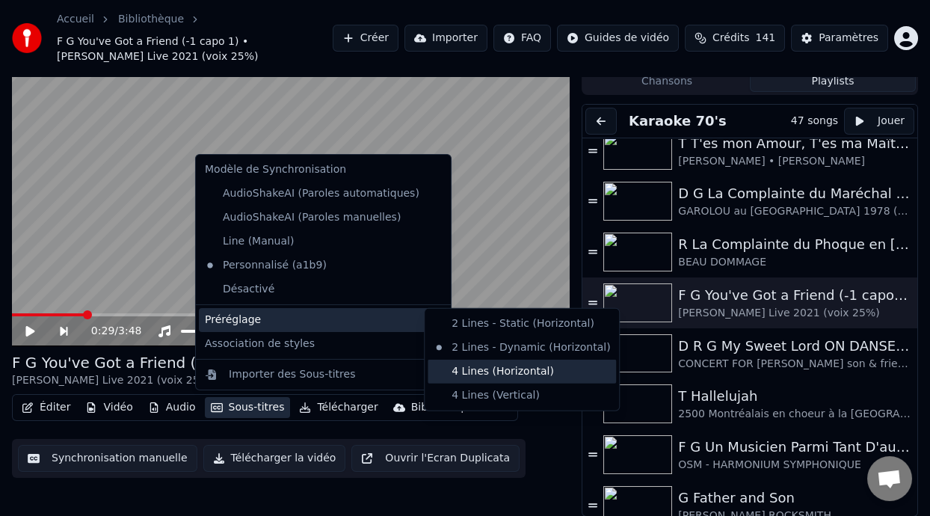
click at [498, 371] on div "4 Lines (Horizontal)" at bounding box center [522, 372] width 188 height 24
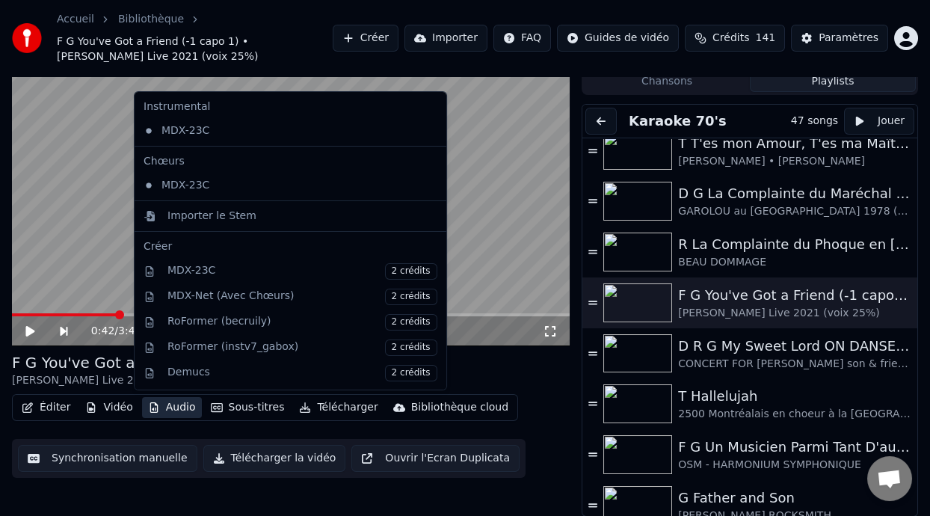
click at [484, 206] on video at bounding box center [291, 189] width 558 height 314
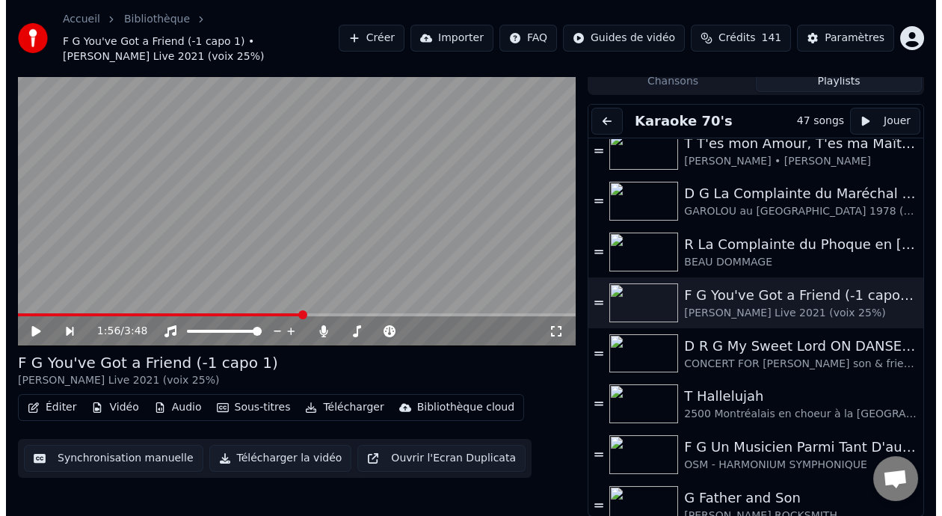
scroll to position [0, 0]
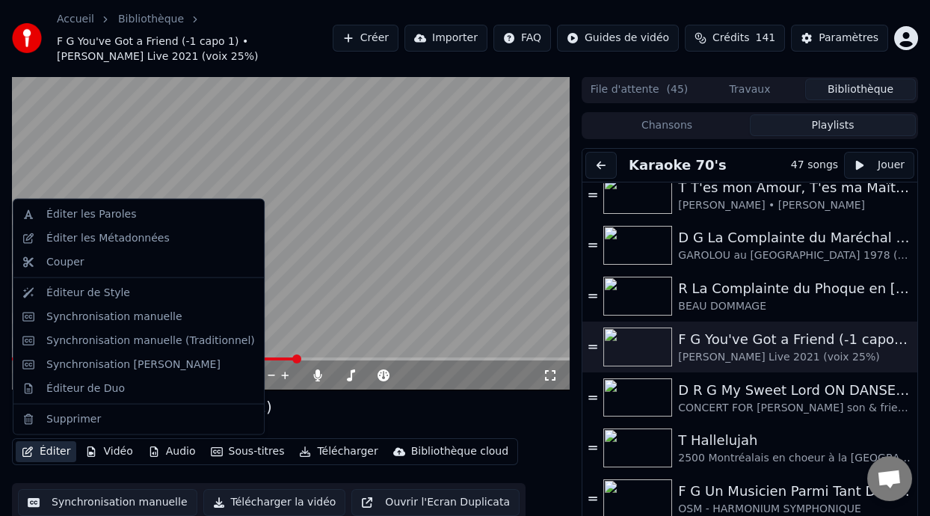
click at [55, 453] on button "Éditer" at bounding box center [46, 451] width 61 height 21
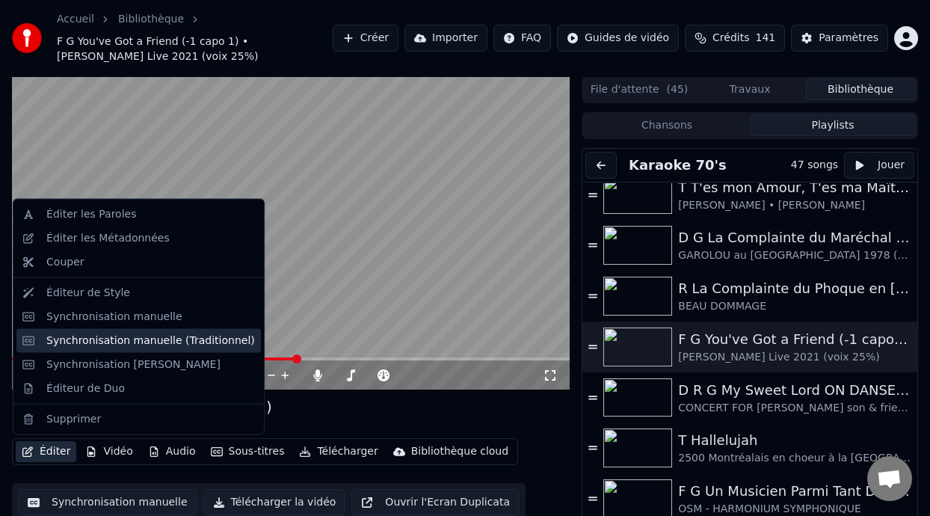
click at [207, 335] on div "Synchronisation manuelle (Traditionnel)" at bounding box center [150, 340] width 209 height 15
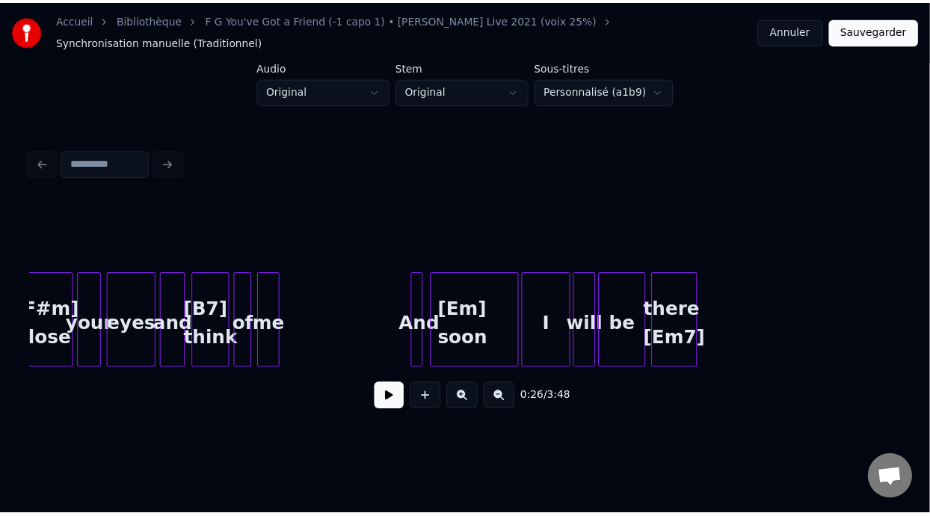
scroll to position [0, 3868]
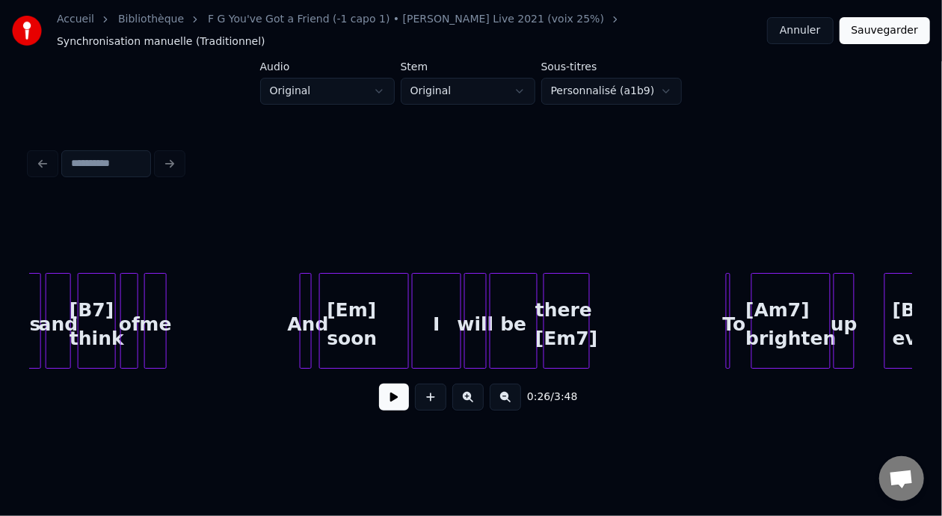
click at [795, 25] on button "Annuler" at bounding box center [800, 30] width 66 height 27
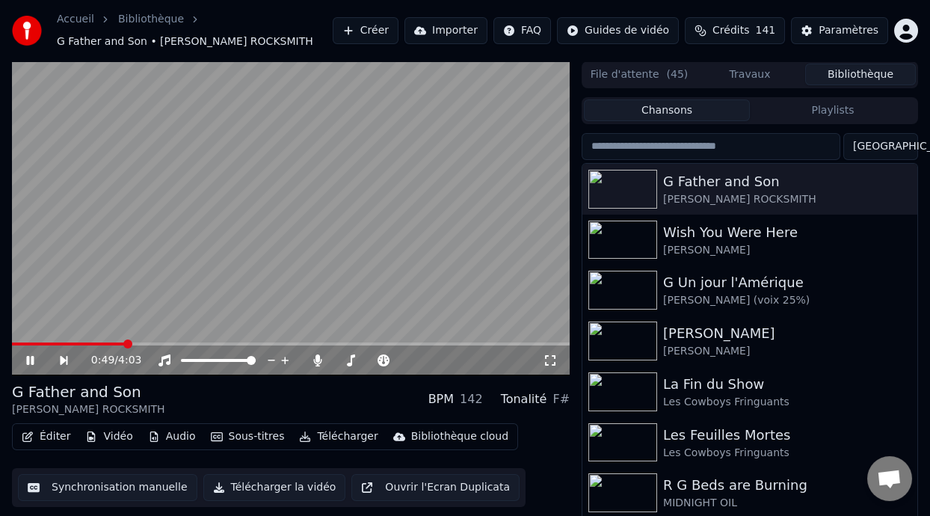
click at [28, 355] on icon at bounding box center [41, 361] width 34 height 12
click at [838, 109] on button "Playlists" at bounding box center [833, 110] width 166 height 22
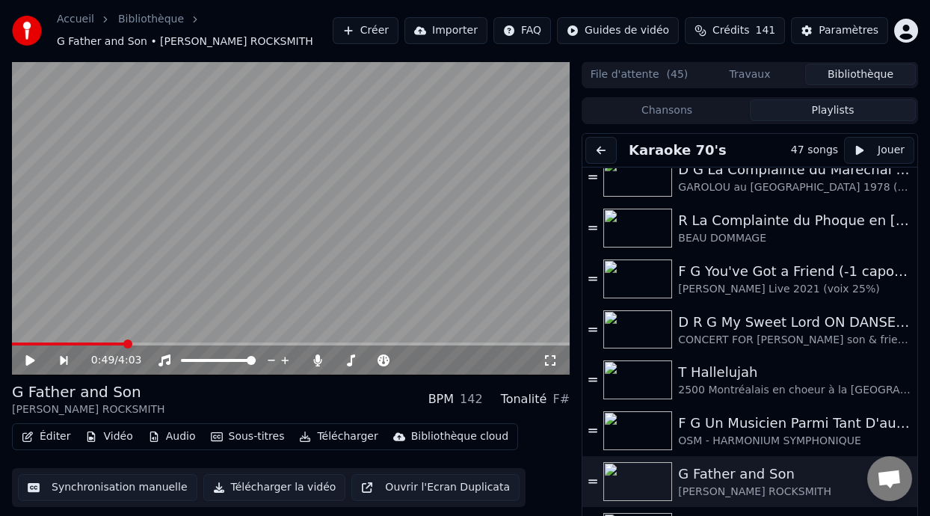
scroll to position [105, 0]
